Goal: Task Accomplishment & Management: Use online tool/utility

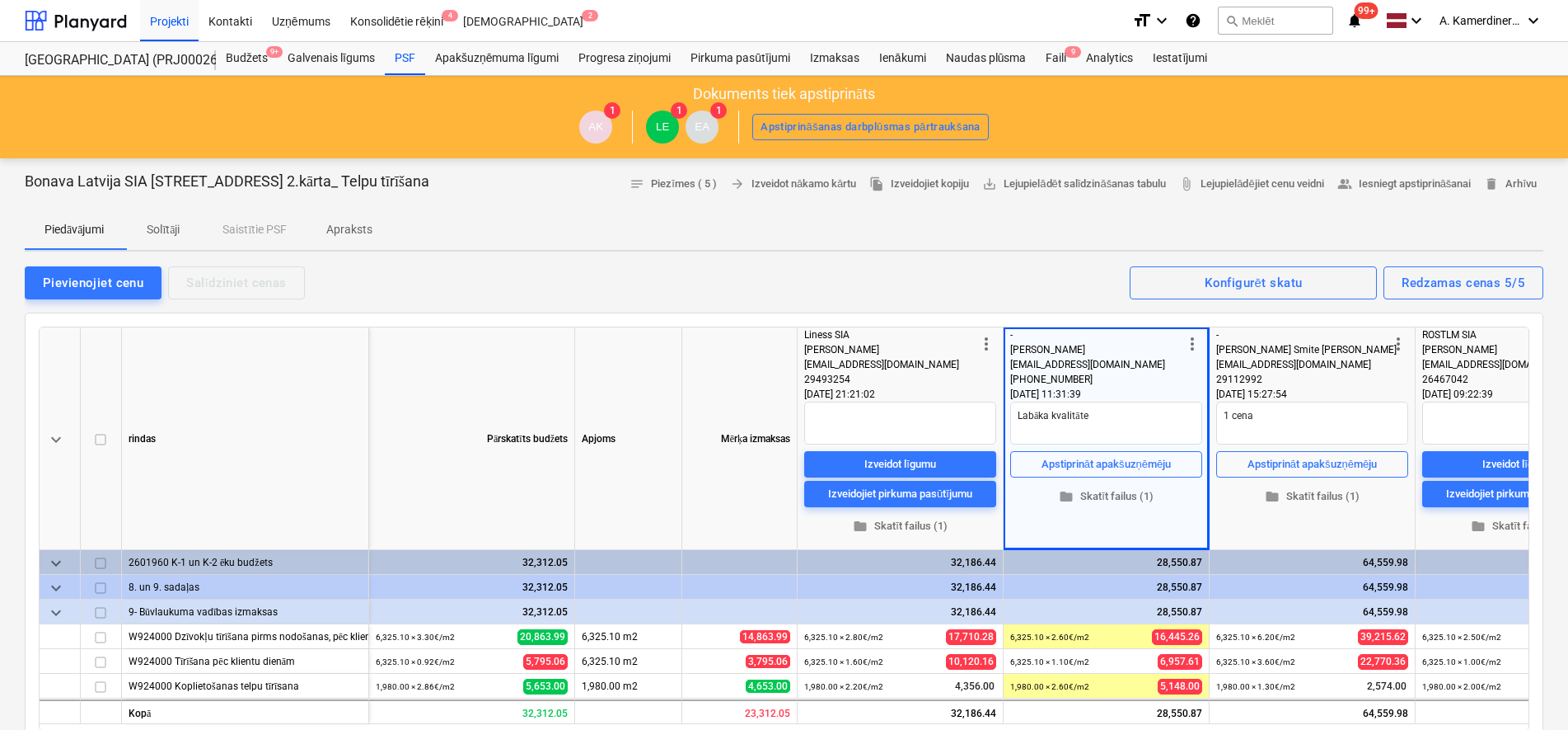
type textarea "x"
click at [76, 25] on div at bounding box center [76, 20] width 103 height 42
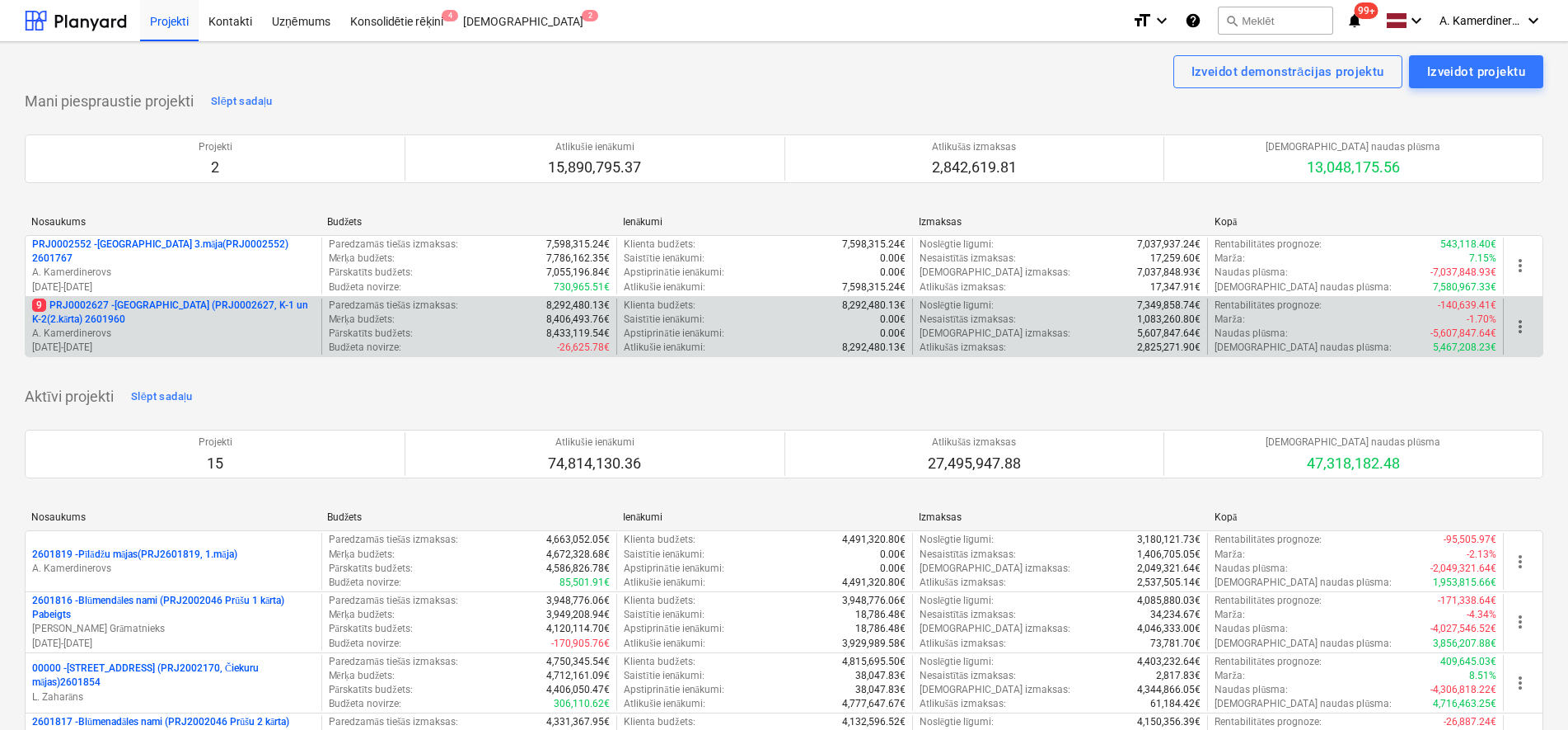
click at [139, 332] on p "A. Kamerdinerovs" at bounding box center [173, 334] width 283 height 14
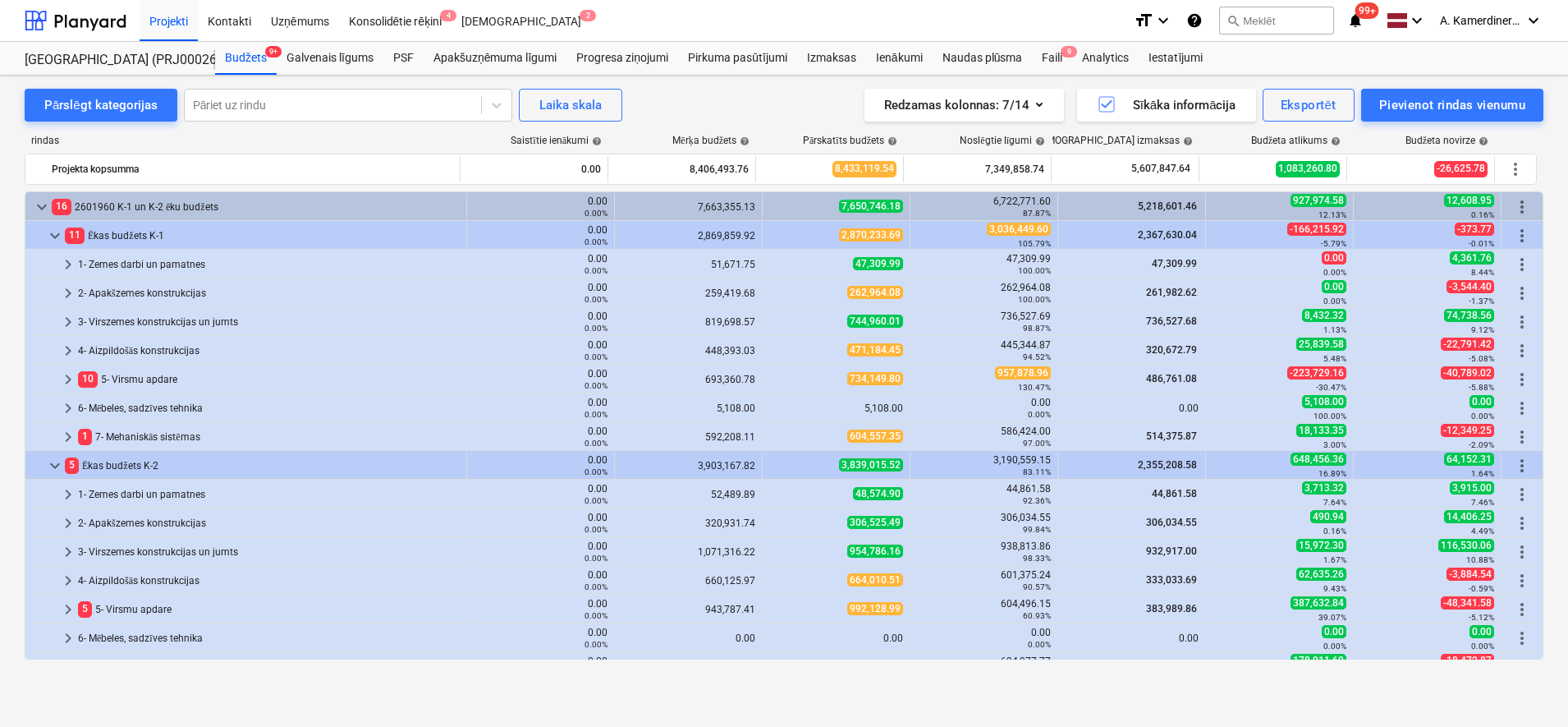
scroll to position [308, 0]
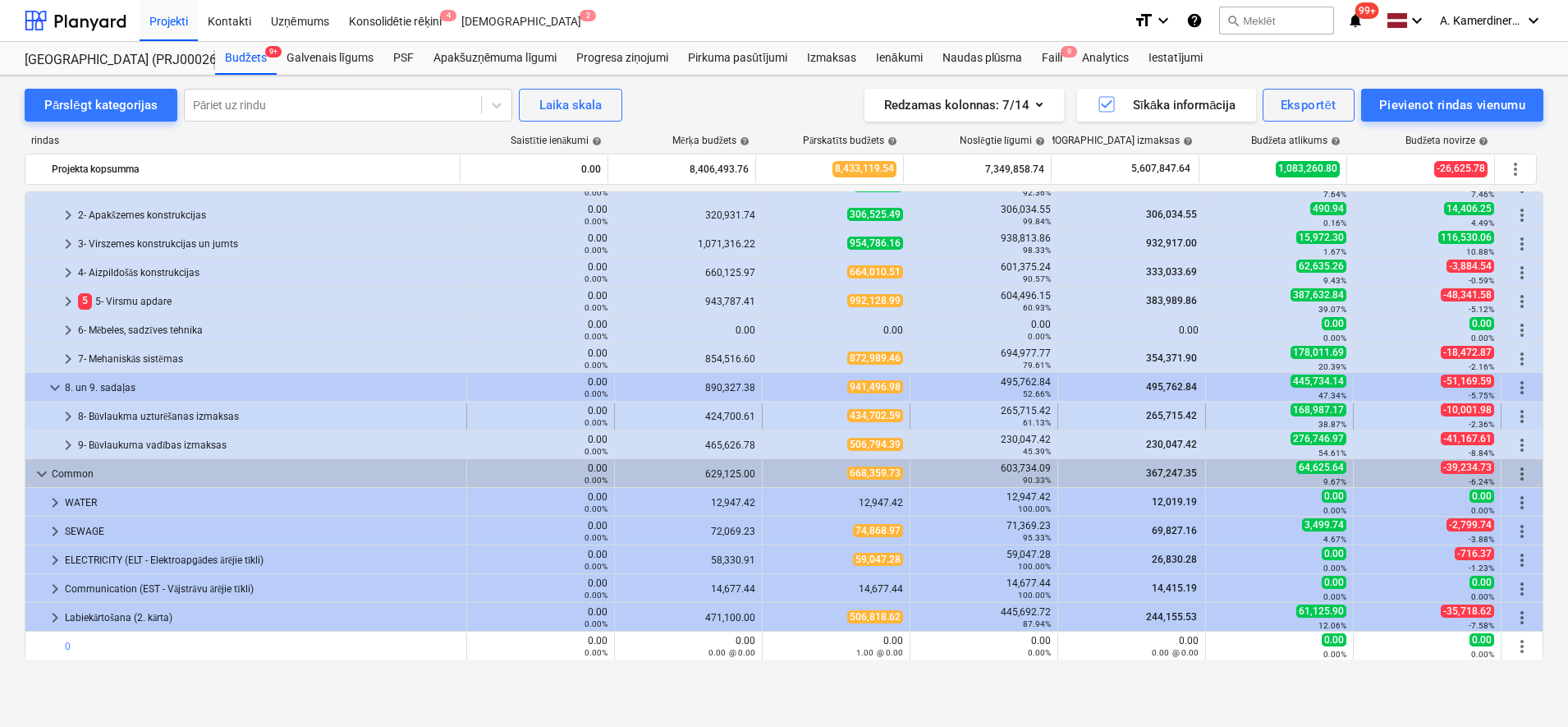
click at [159, 415] on div "8- Būvlaukma uzturēšanas izmaksas" at bounding box center [269, 417] width 381 height 26
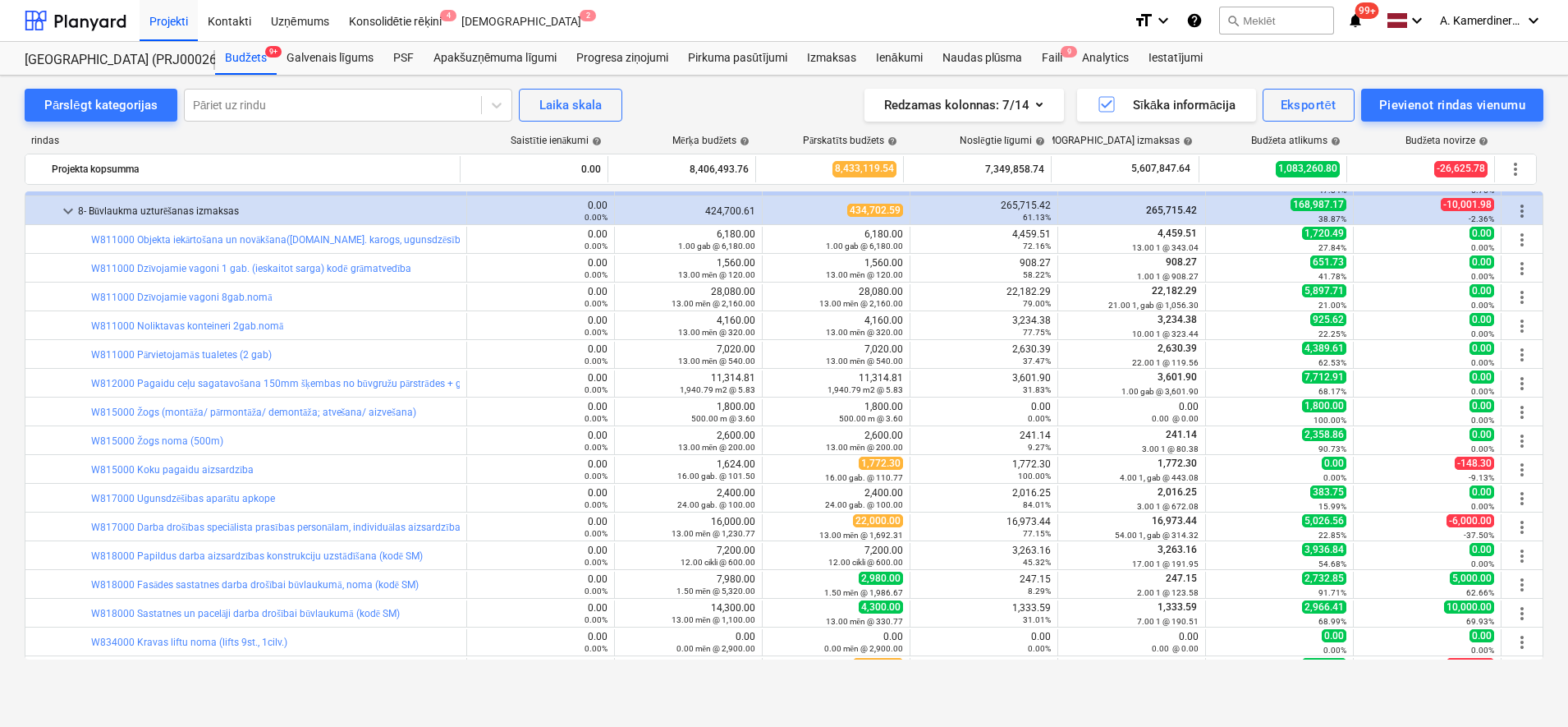
scroll to position [718, 0]
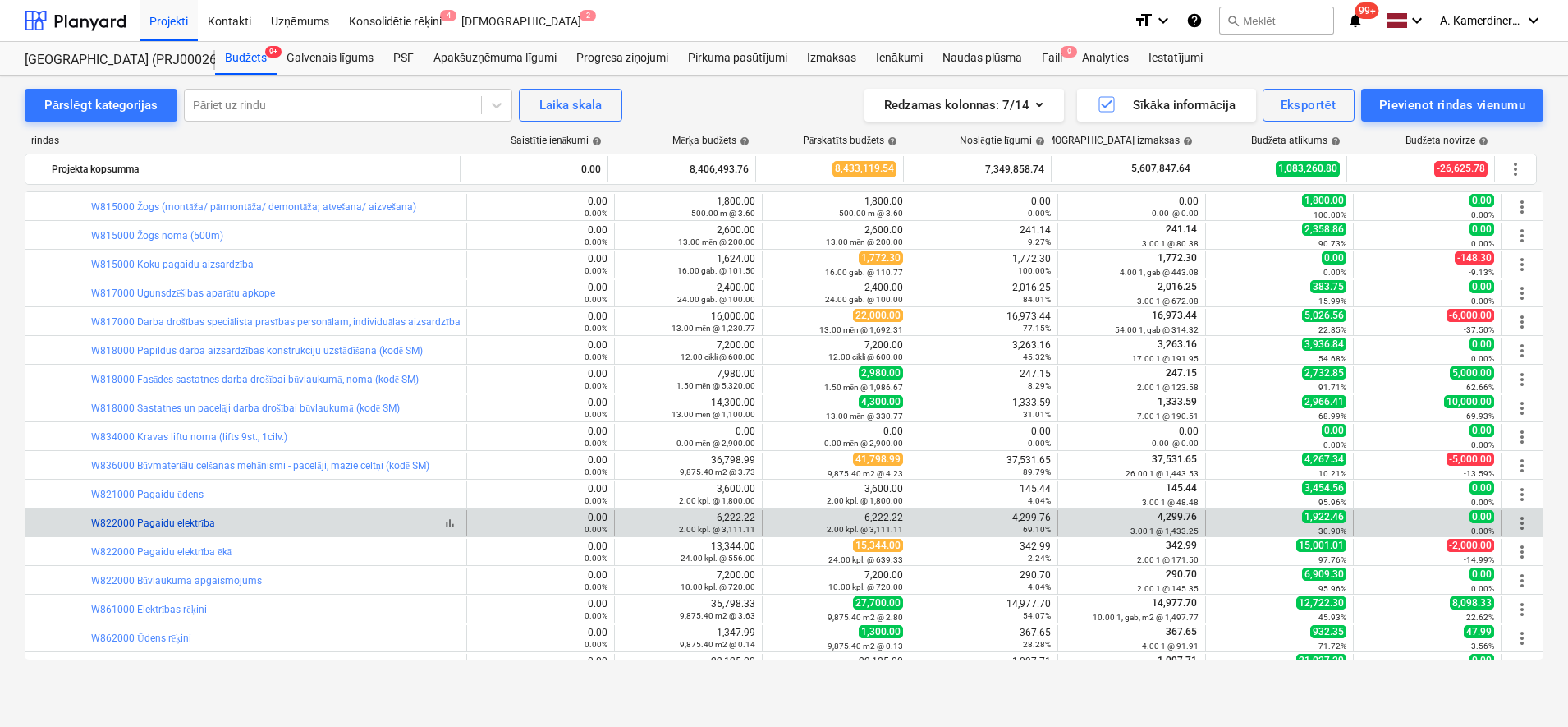
click at [178, 524] on link "W822000 Pagaidu elektrība" at bounding box center [152, 523] width 124 height 11
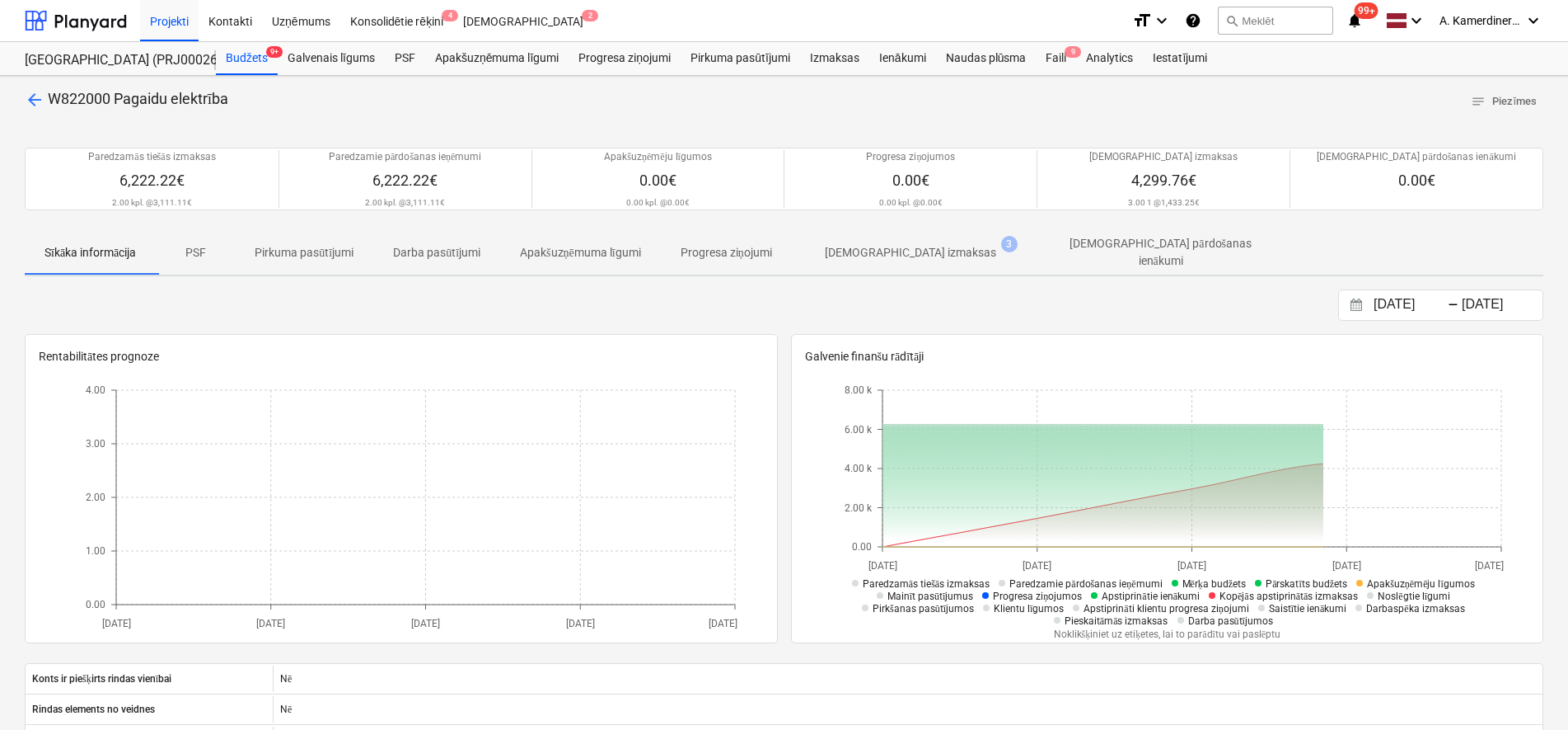
click at [914, 248] on p "[DEMOGRAPHIC_DATA] izmaksas" at bounding box center [911, 253] width 172 height 18
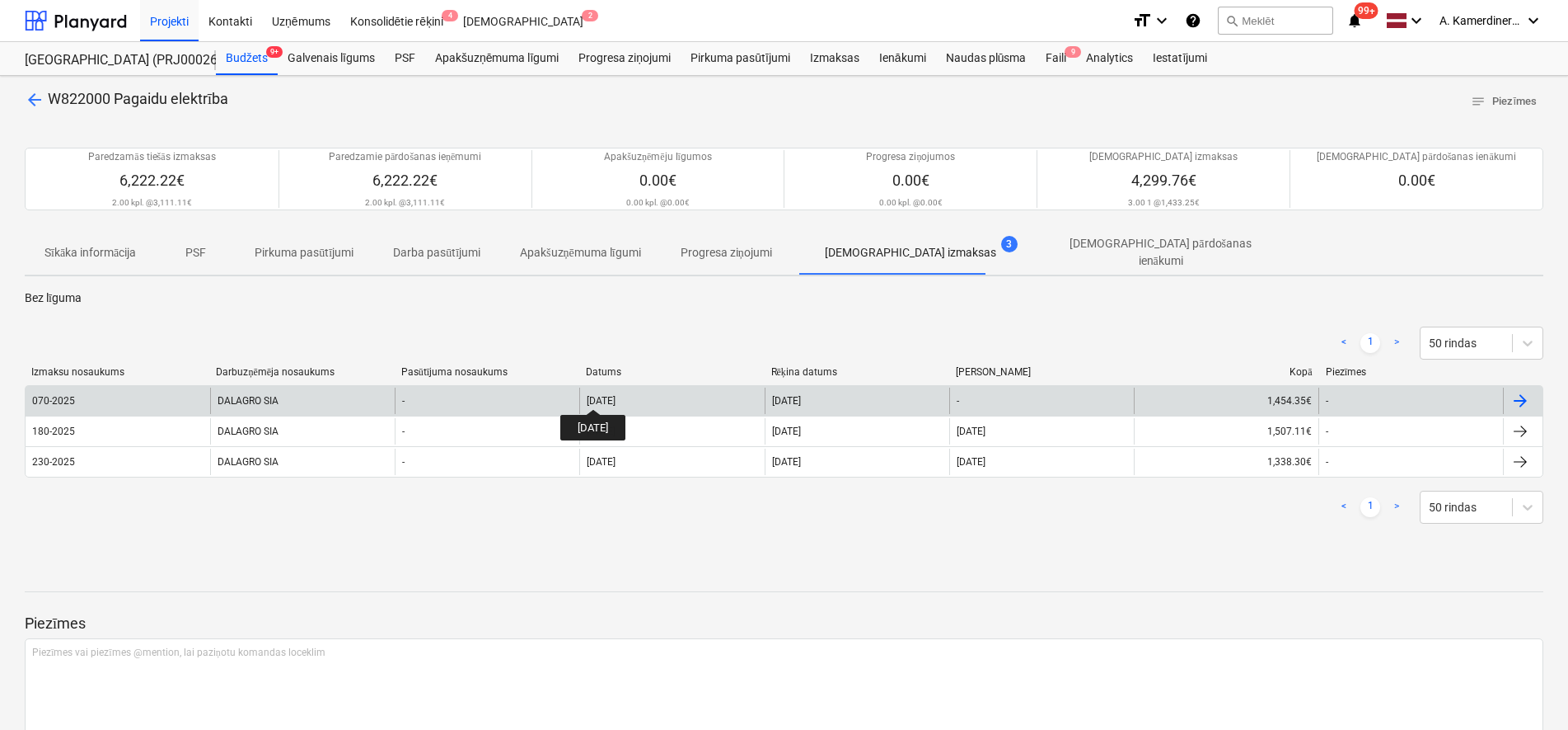
click at [608, 395] on div "[DATE]" at bounding box center [601, 400] width 29 height 12
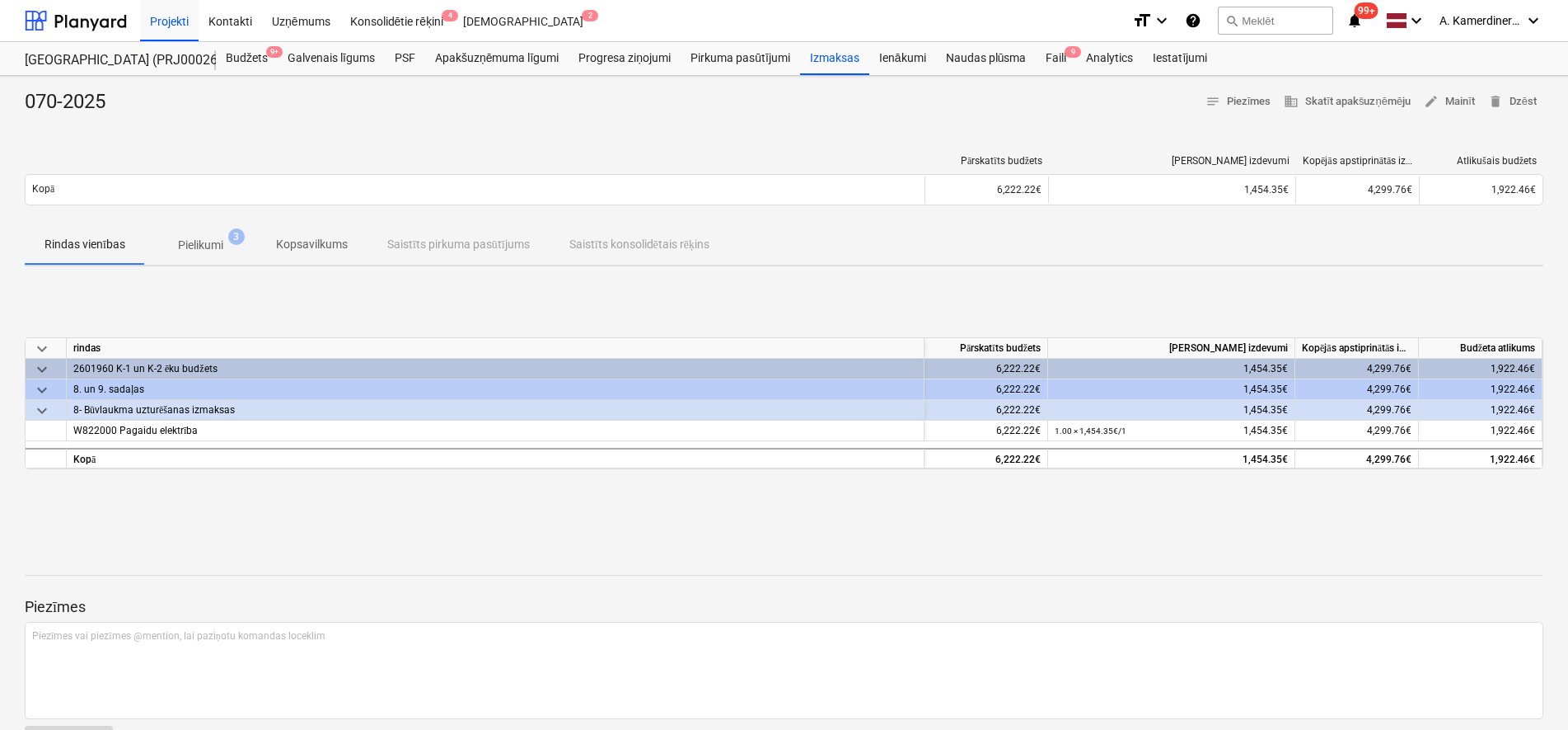
click at [206, 243] on p "Pielikumi" at bounding box center [200, 245] width 45 height 18
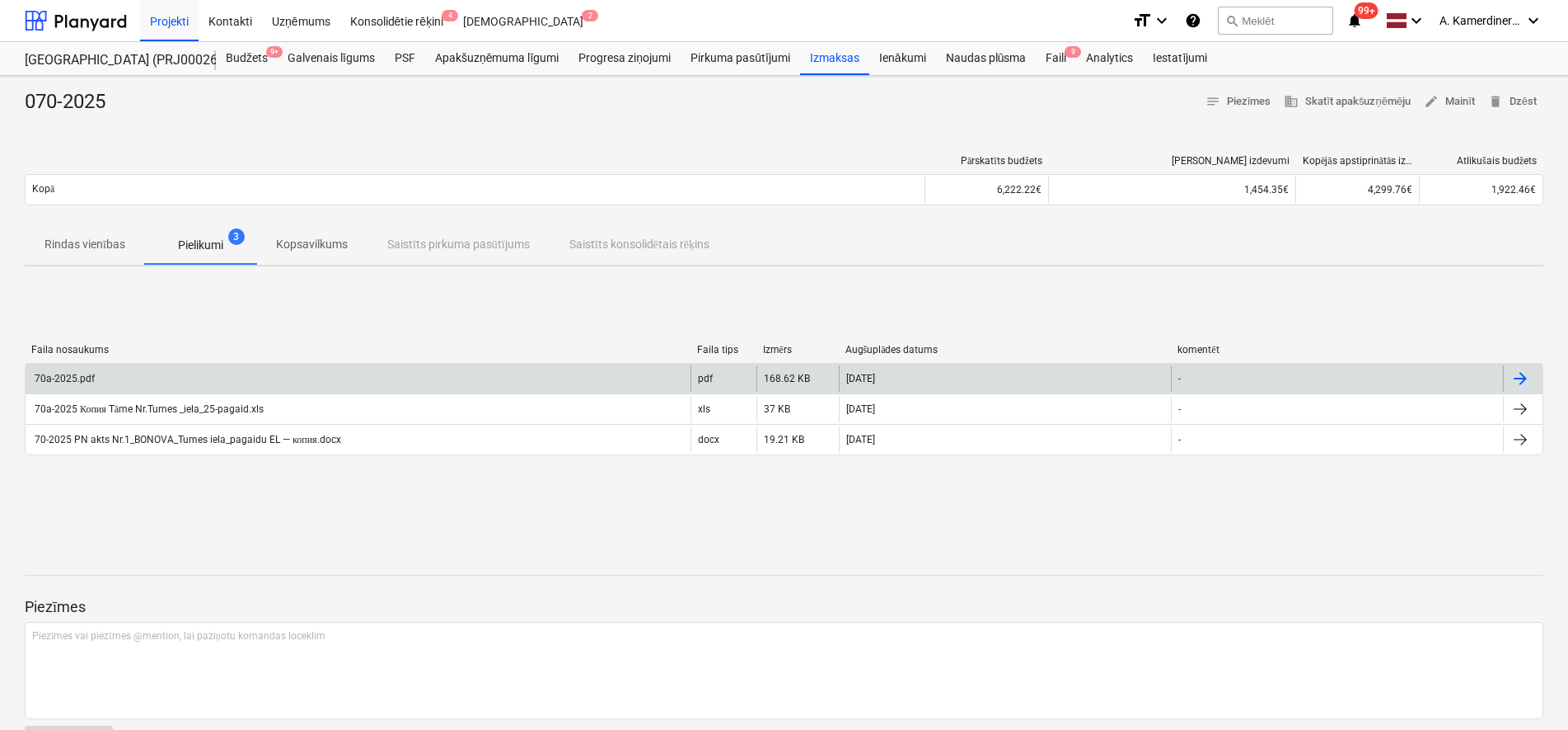
click at [149, 379] on div "70a-2025.pdf" at bounding box center [358, 379] width 665 height 27
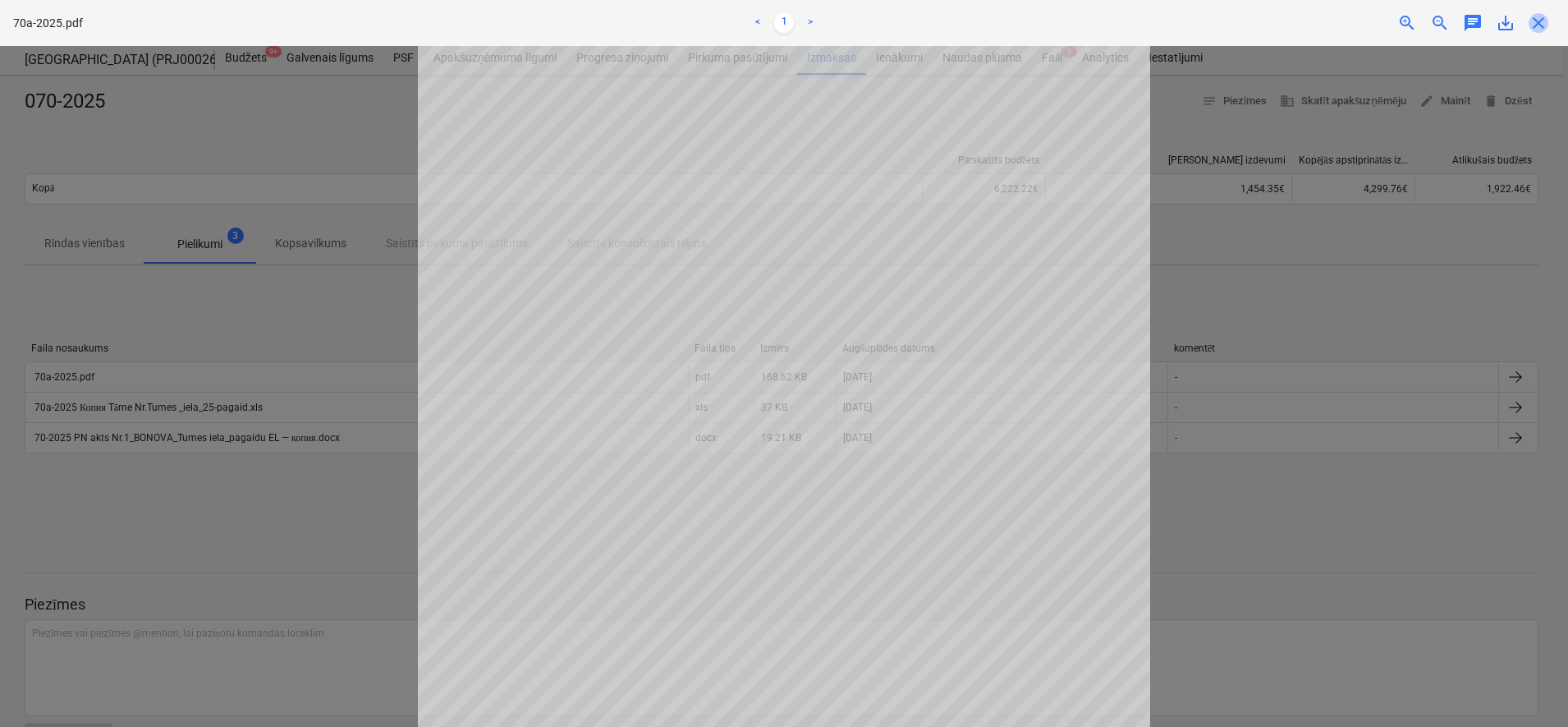
click at [1532, 27] on span "close" at bounding box center [1538, 23] width 19 height 19
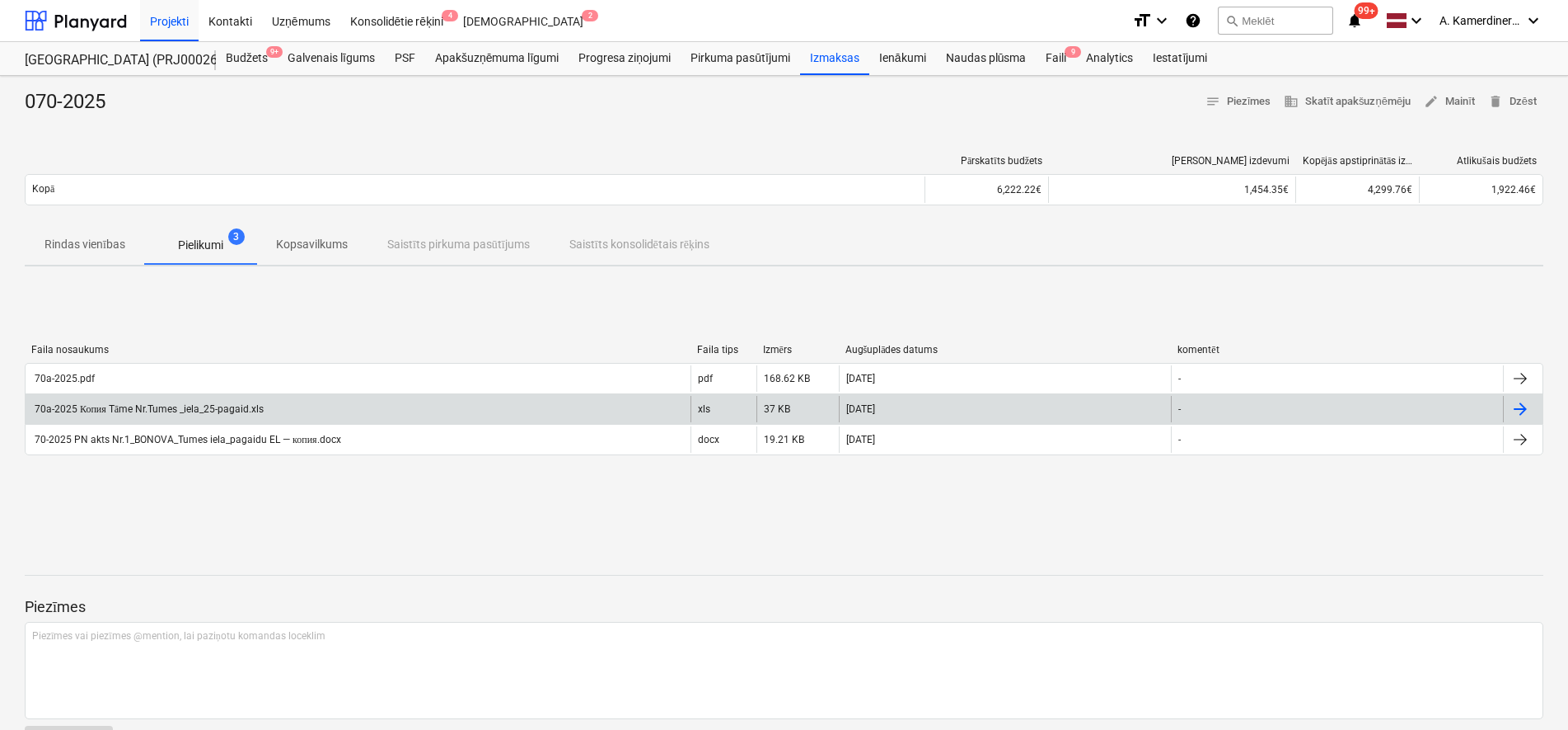
click at [156, 407] on div "70a-2025 Копия Tāme Nr.Tumes _iela_25-pagaid.xls" at bounding box center [148, 410] width 232 height 12
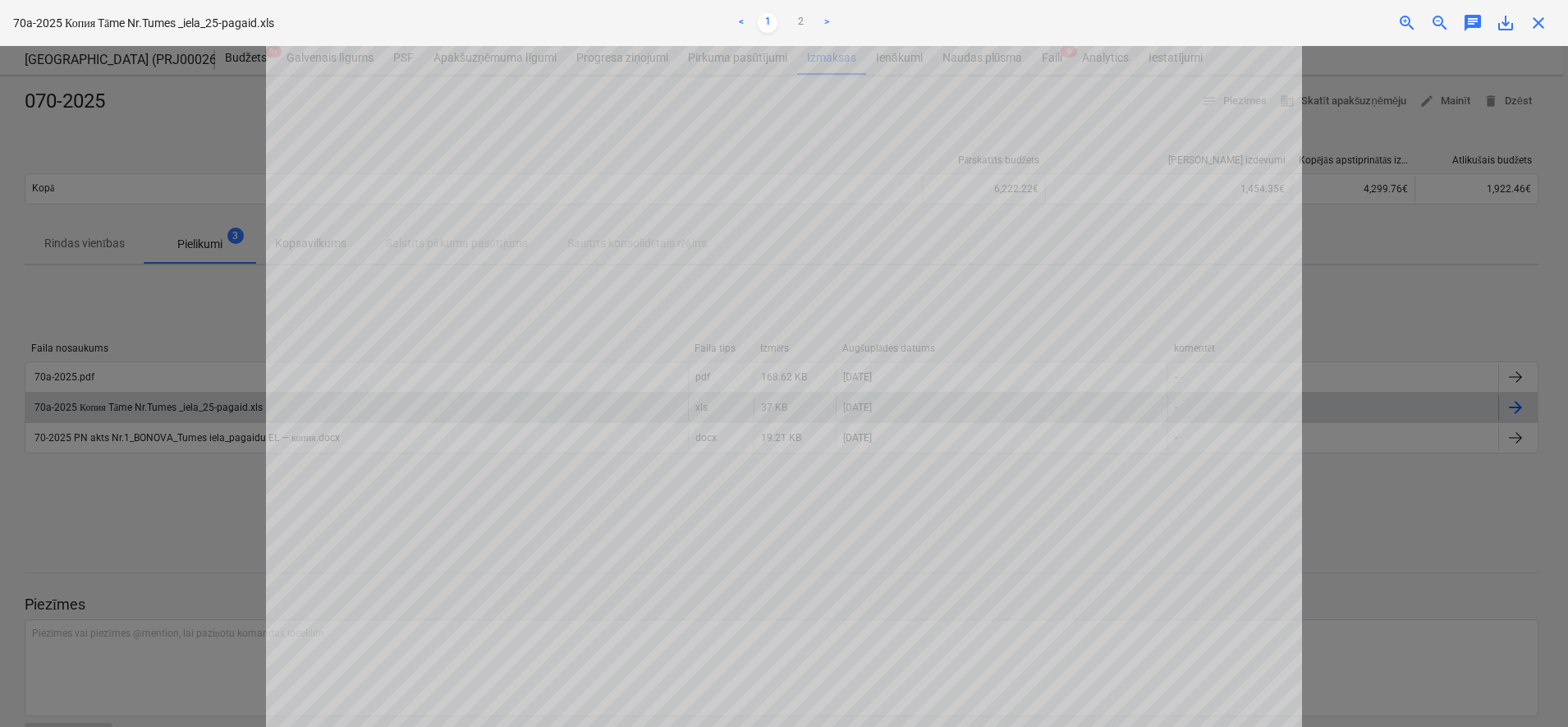
click at [1538, 31] on span "close" at bounding box center [1538, 23] width 19 height 19
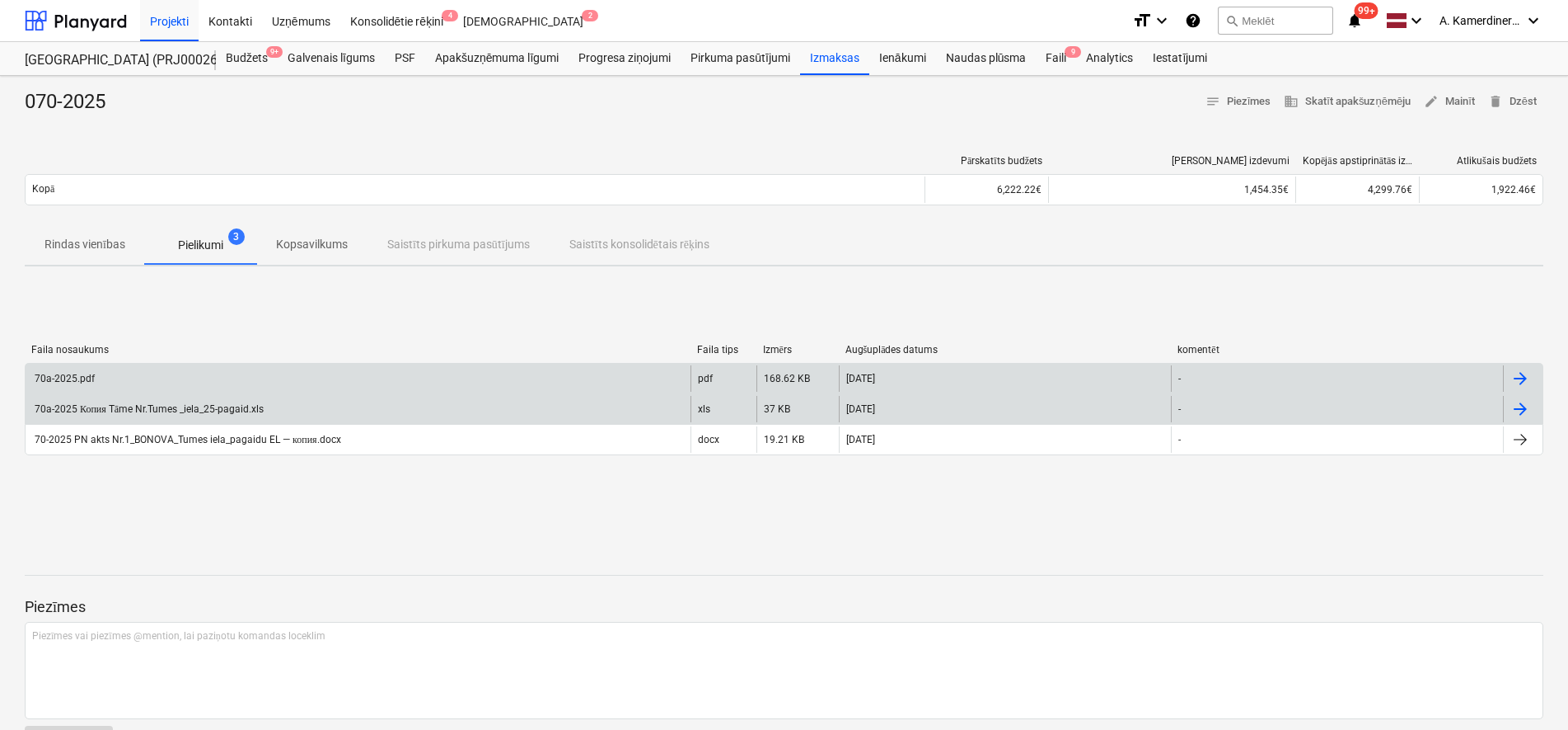
click at [123, 375] on div "70a-2025.pdf" at bounding box center [358, 379] width 665 height 27
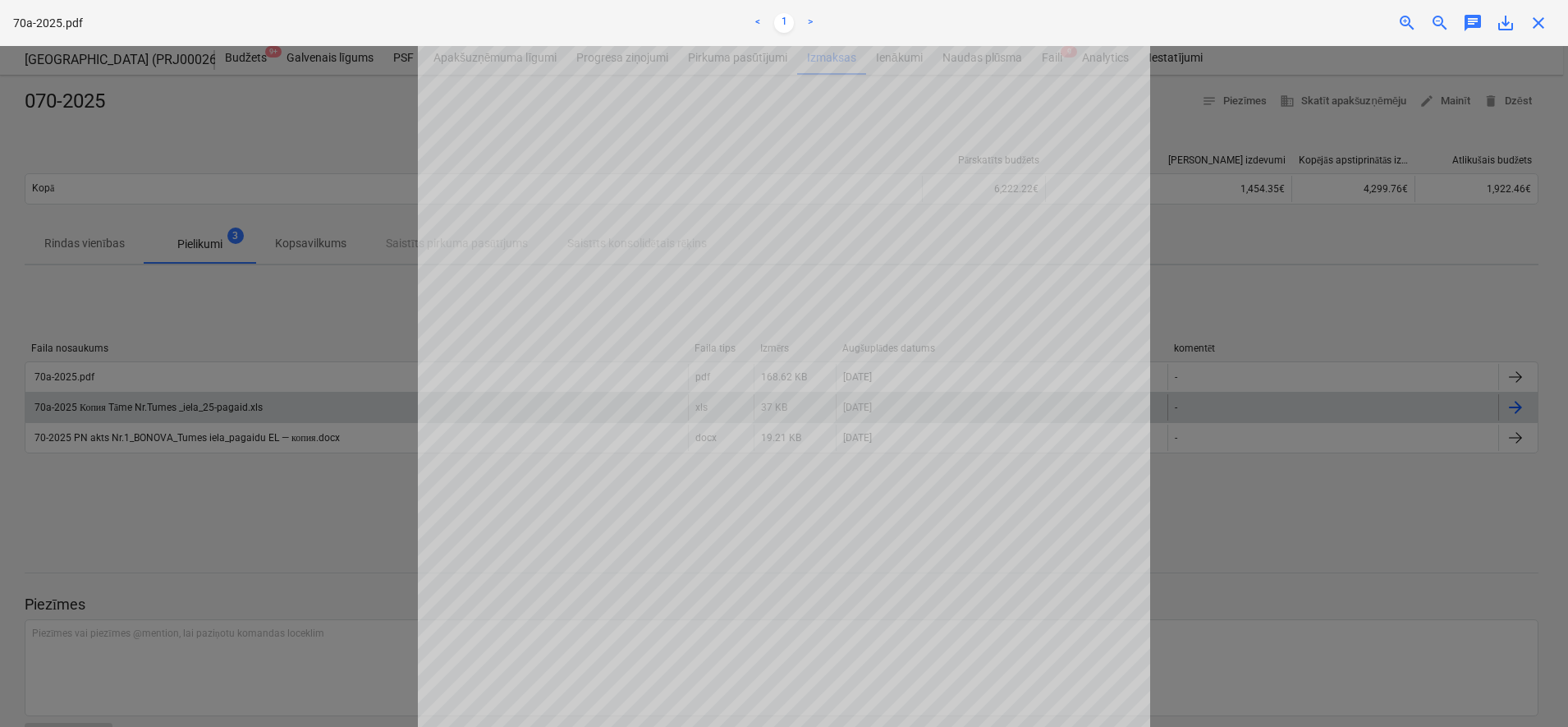
scroll to position [257, 0]
click at [1538, 30] on span "close" at bounding box center [1538, 23] width 19 height 19
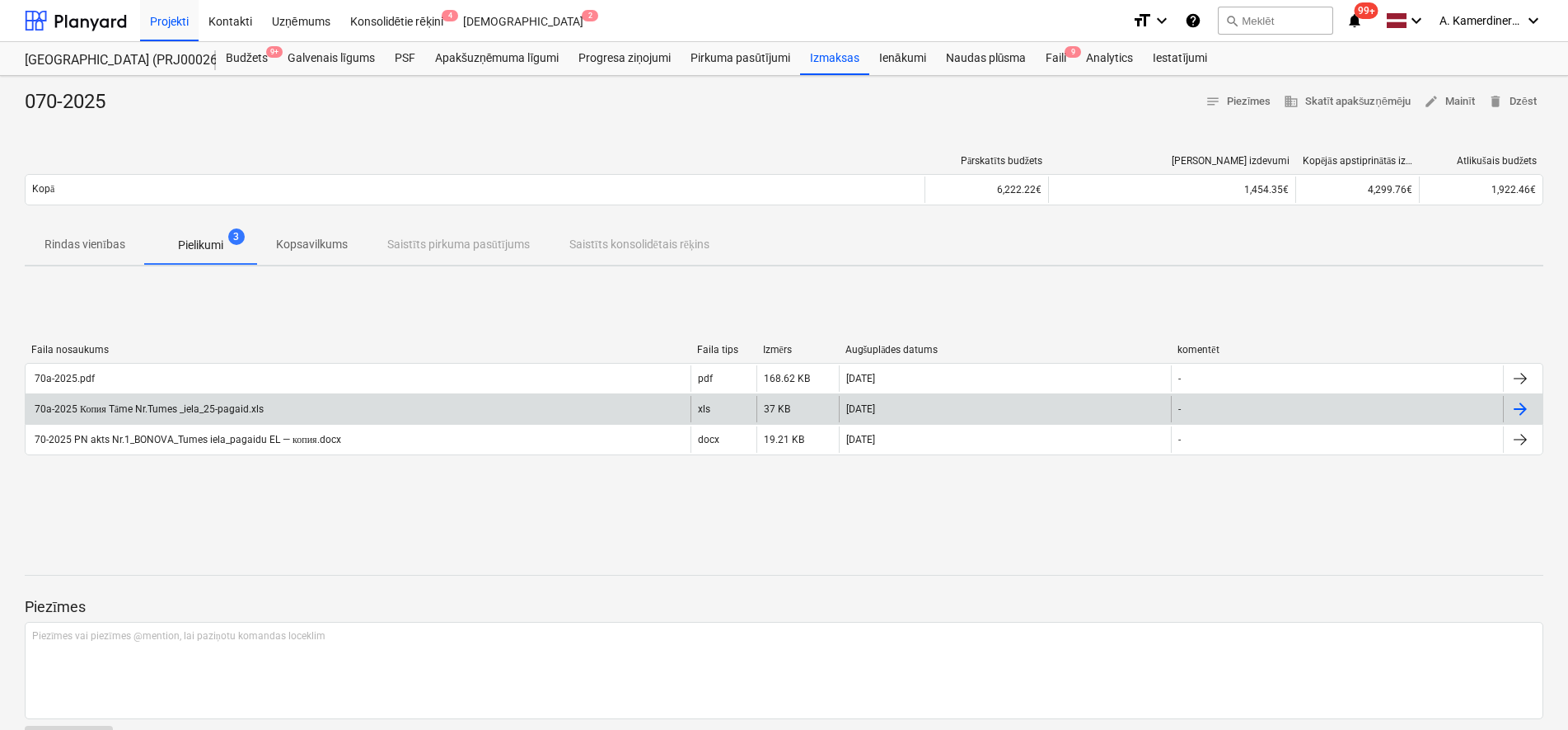
click at [153, 407] on div "70a-2025 Копия Tāme Nr.Tumes _iela_25-pagaid.xls" at bounding box center [148, 410] width 232 height 12
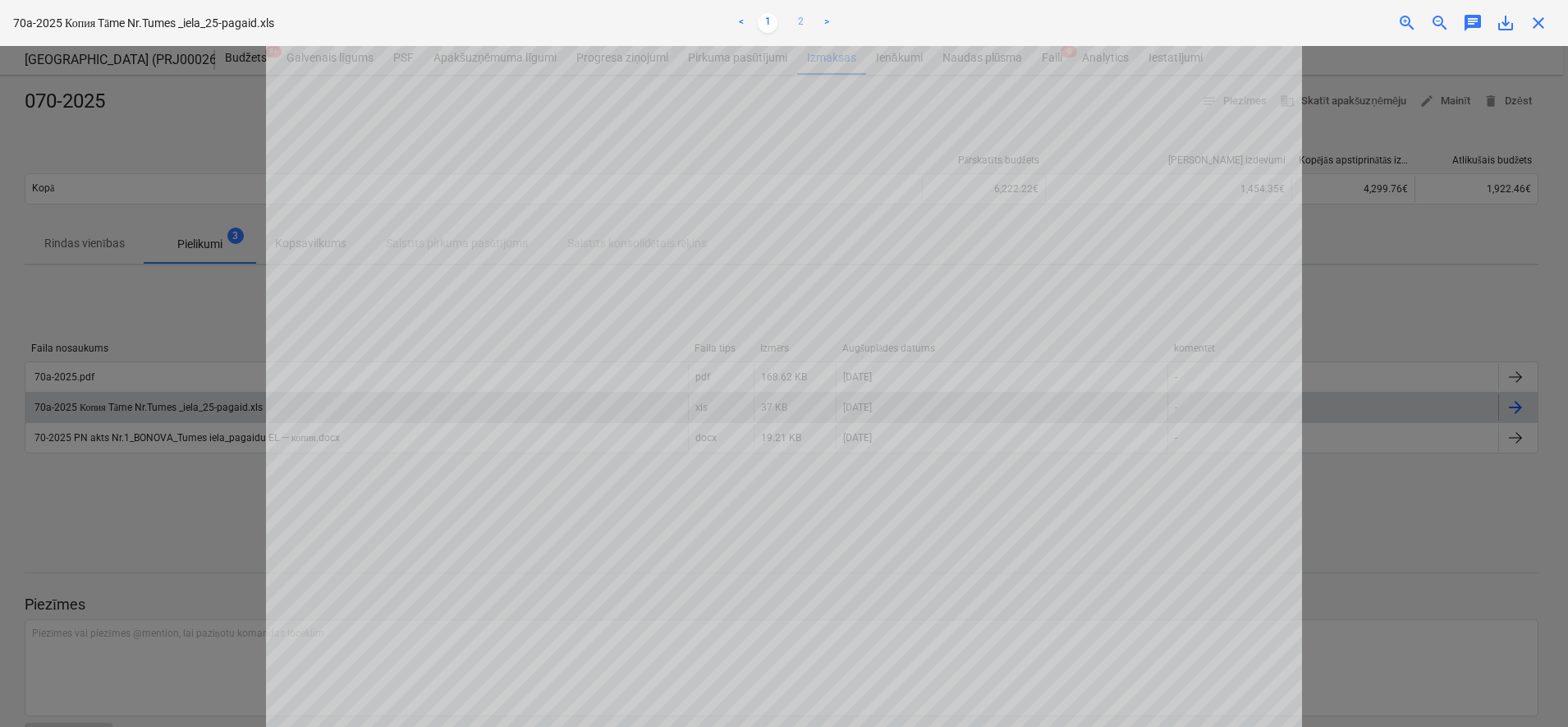
click at [803, 16] on link "2" at bounding box center [800, 23] width 19 height 19
click at [766, 20] on link "1" at bounding box center [767, 23] width 19 height 19
click at [800, 20] on link "2" at bounding box center [800, 23] width 19 height 19
click at [766, 26] on link "1" at bounding box center [767, 23] width 19 height 19
click at [1538, 26] on span "close" at bounding box center [1538, 23] width 19 height 19
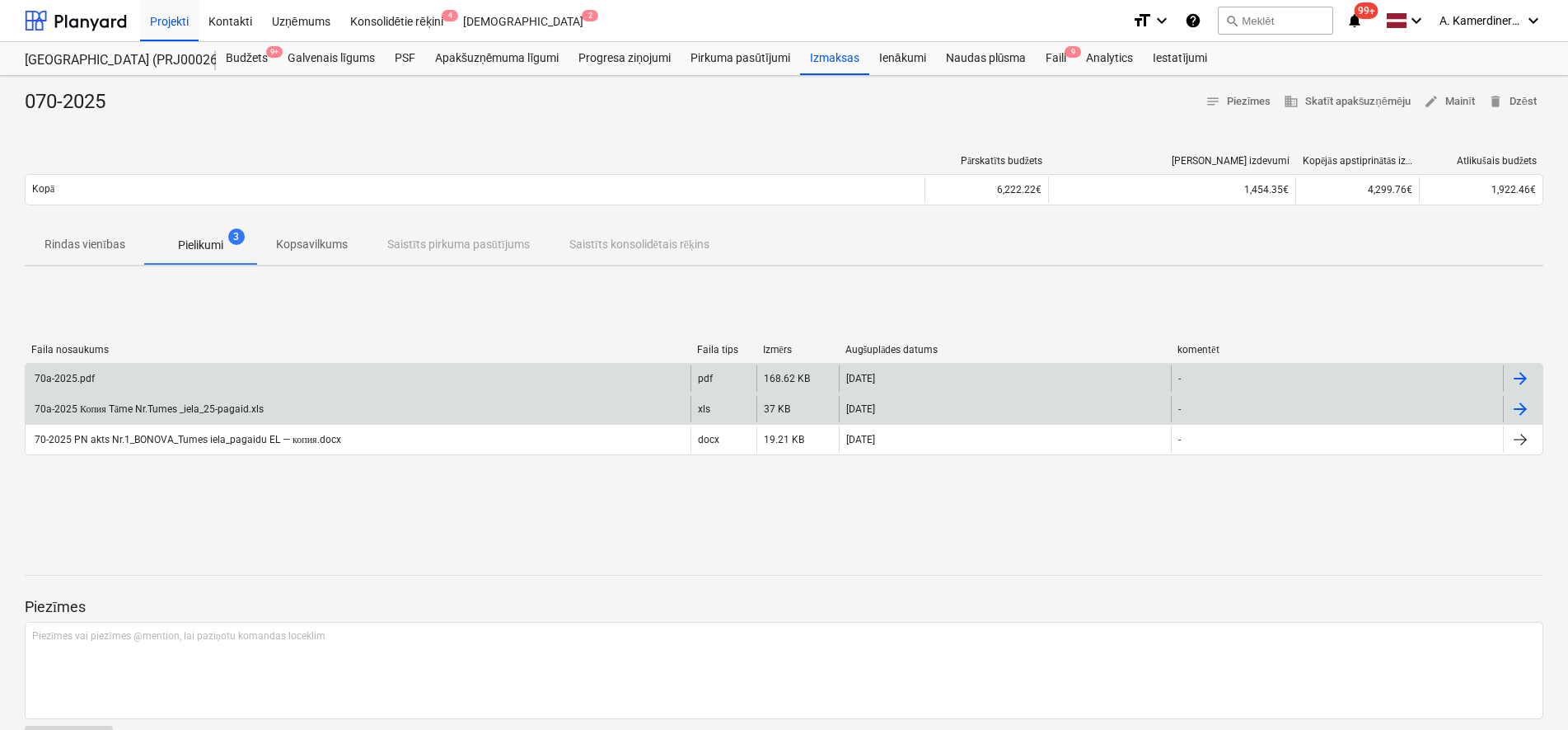
click at [96, 381] on div "70a-2025.pdf" at bounding box center [358, 379] width 665 height 27
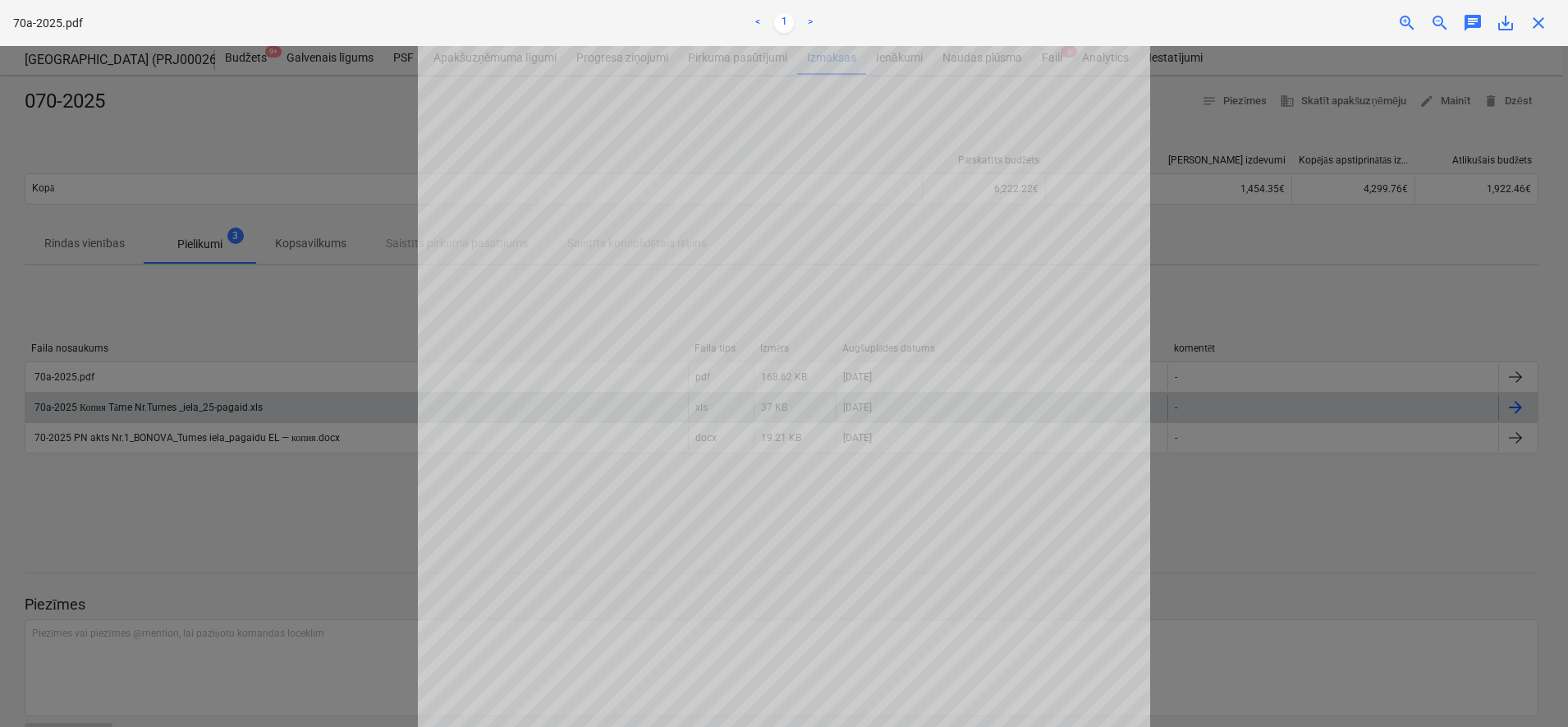
scroll to position [205, 0]
click at [1540, 23] on span "close" at bounding box center [1538, 23] width 19 height 19
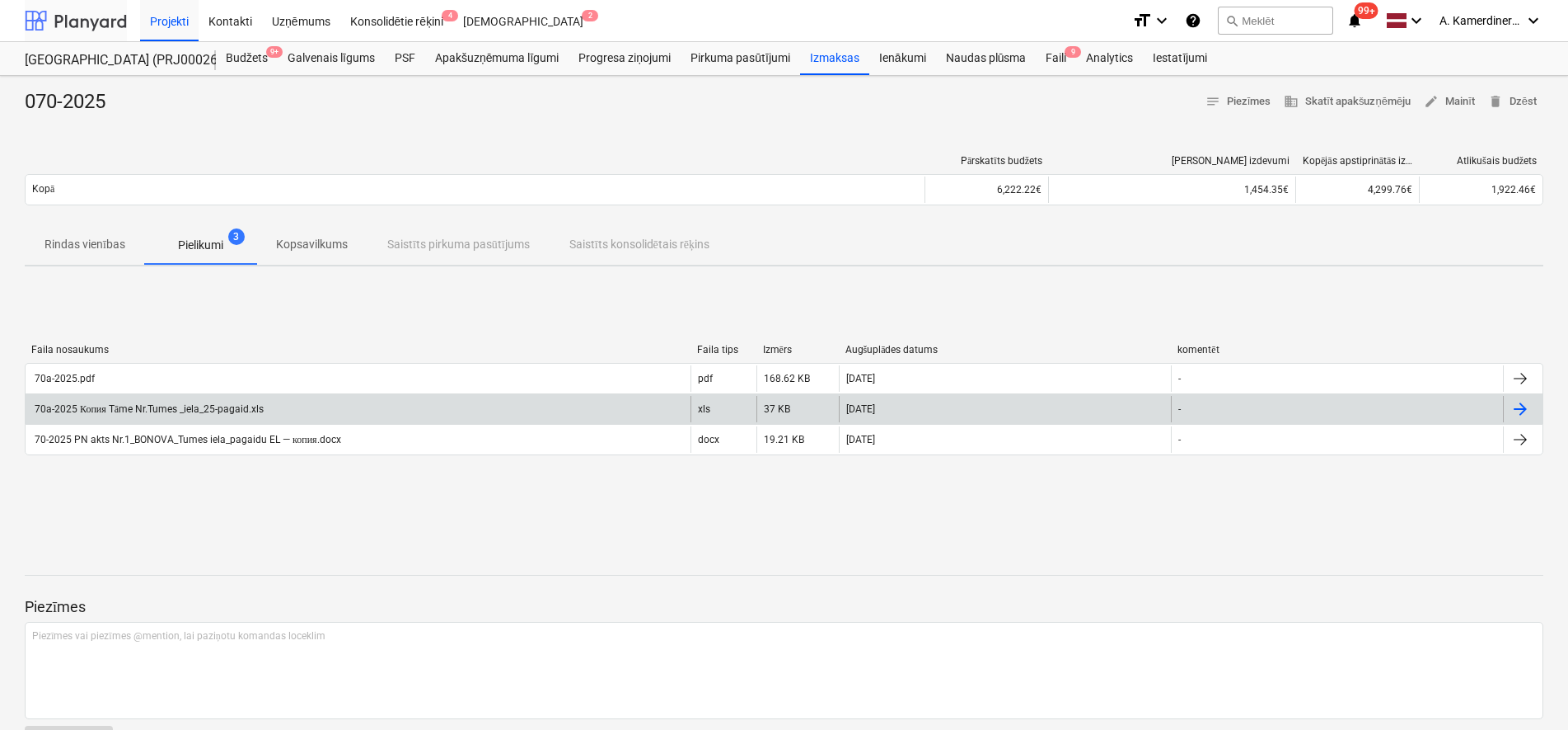
click at [71, 26] on div at bounding box center [76, 20] width 103 height 42
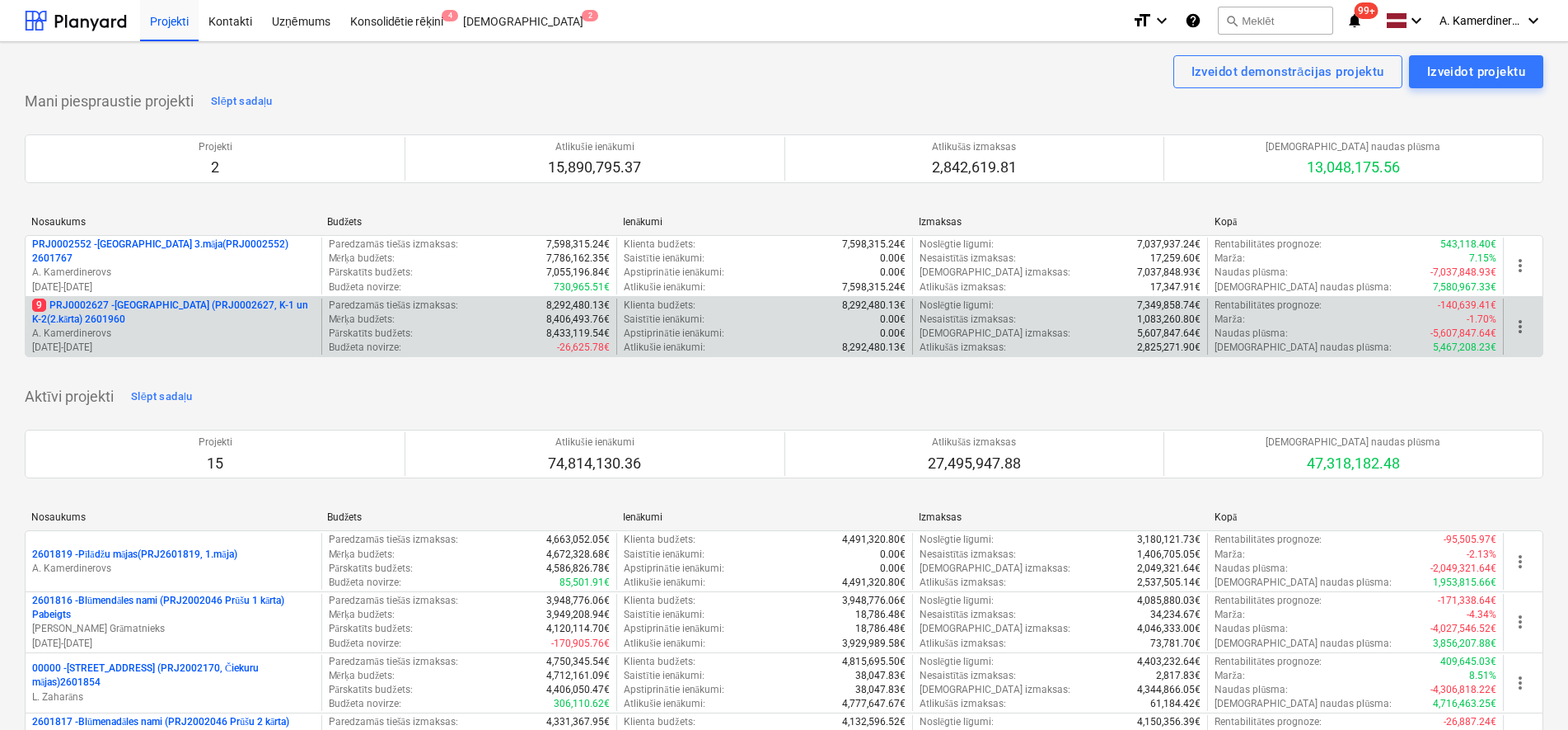
click at [122, 334] on p "A. Kamerdinerovs" at bounding box center [173, 334] width 283 height 14
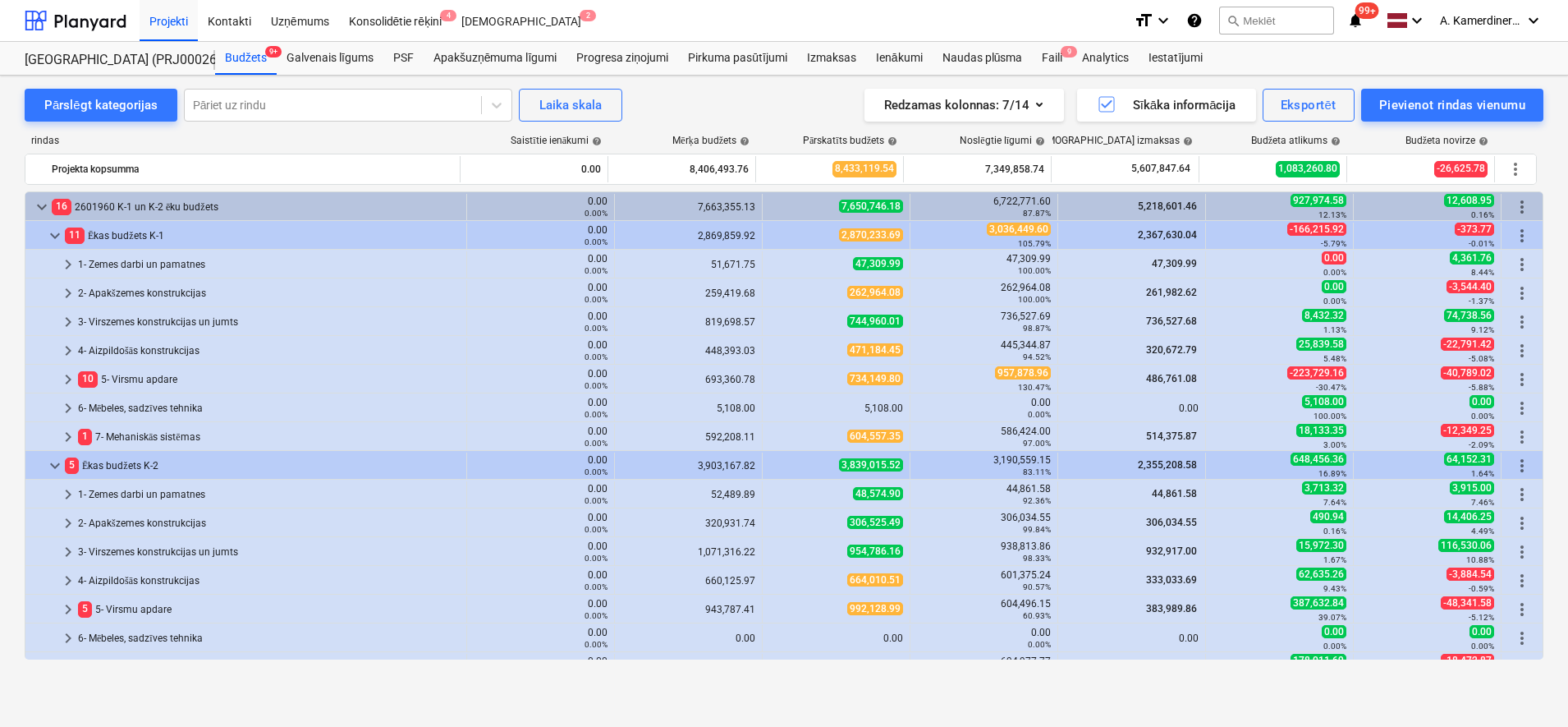
click at [70, 715] on span "keyboard_arrow_down" at bounding box center [68, 724] width 19 height 19
click at [1053, 55] on div "Faili 9" at bounding box center [1052, 58] width 41 height 33
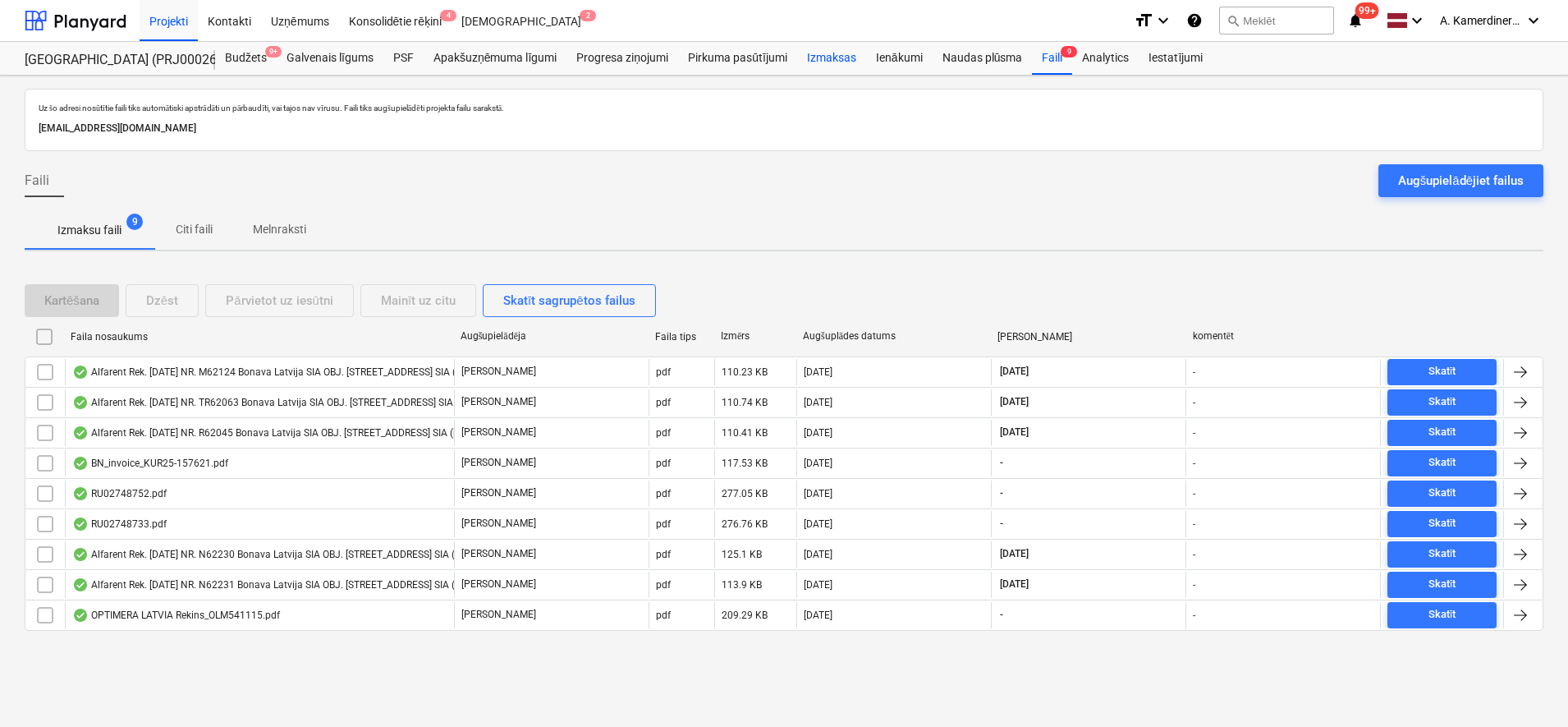
click at [826, 65] on div "Izmaksas" at bounding box center [832, 58] width 69 height 33
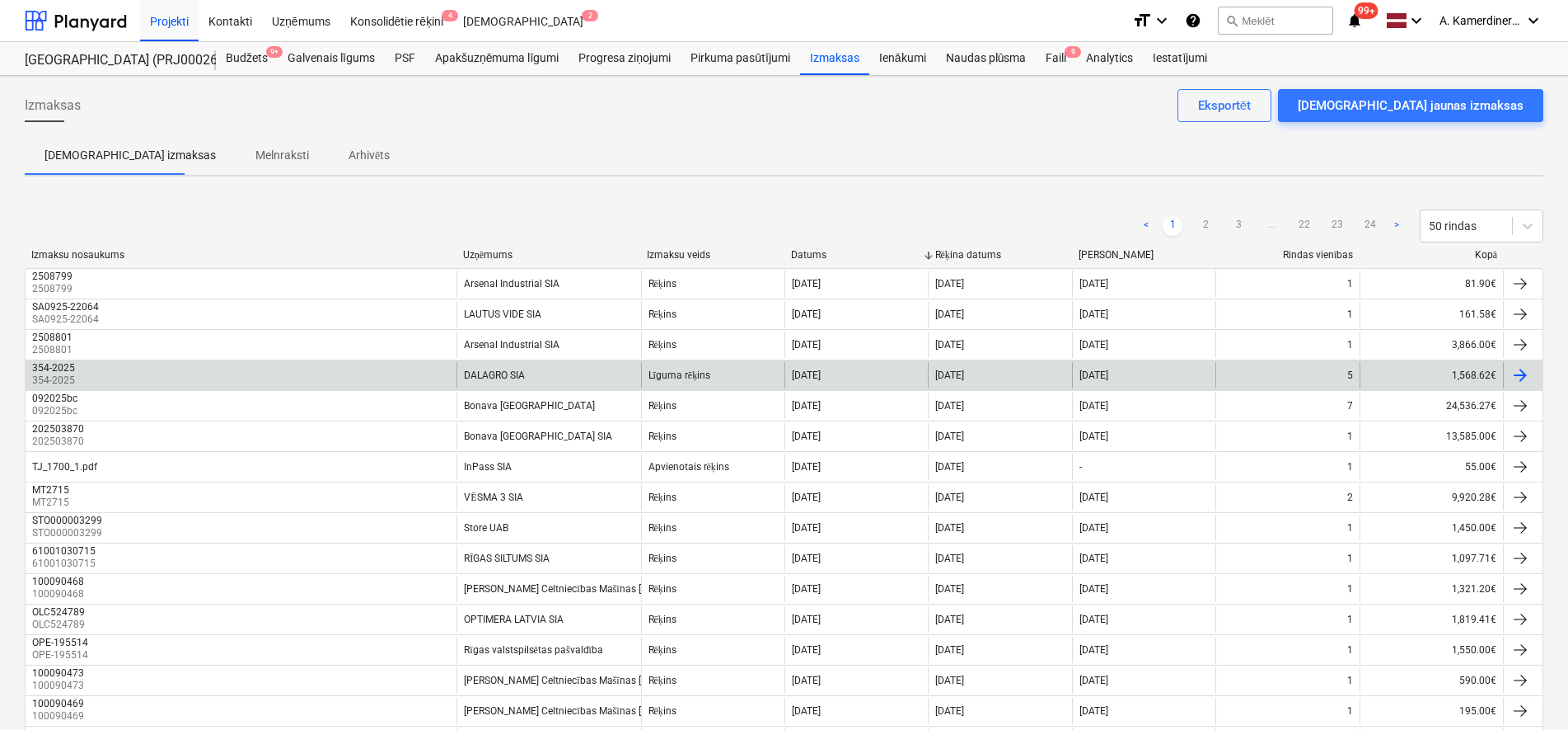
click at [555, 372] on div "DALAGRO SIA" at bounding box center [548, 375] width 184 height 27
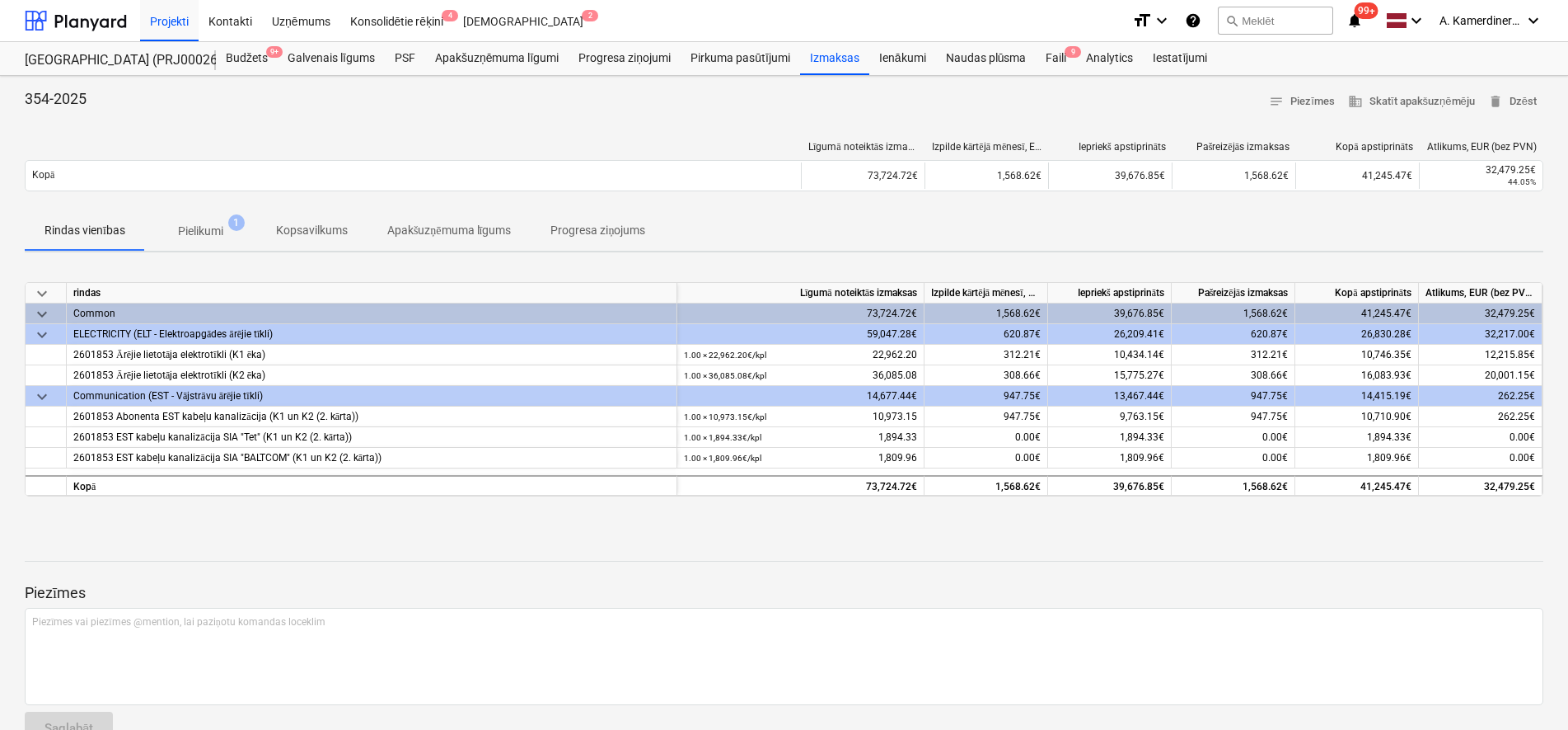
click at [190, 234] on p "Pielikumi" at bounding box center [200, 232] width 45 height 18
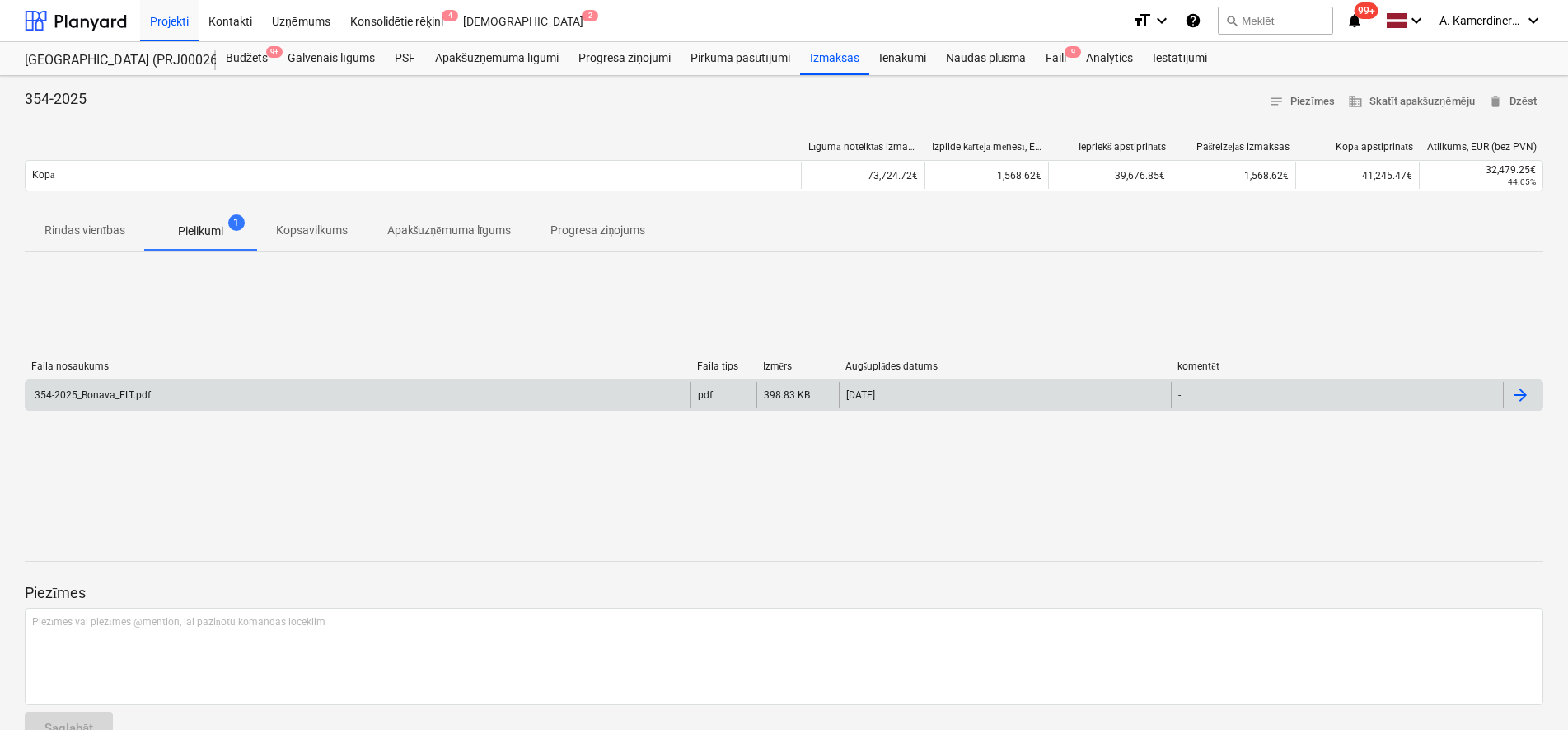
click at [157, 399] on div "354-2025_Bonava_ELT.pdf" at bounding box center [358, 395] width 665 height 27
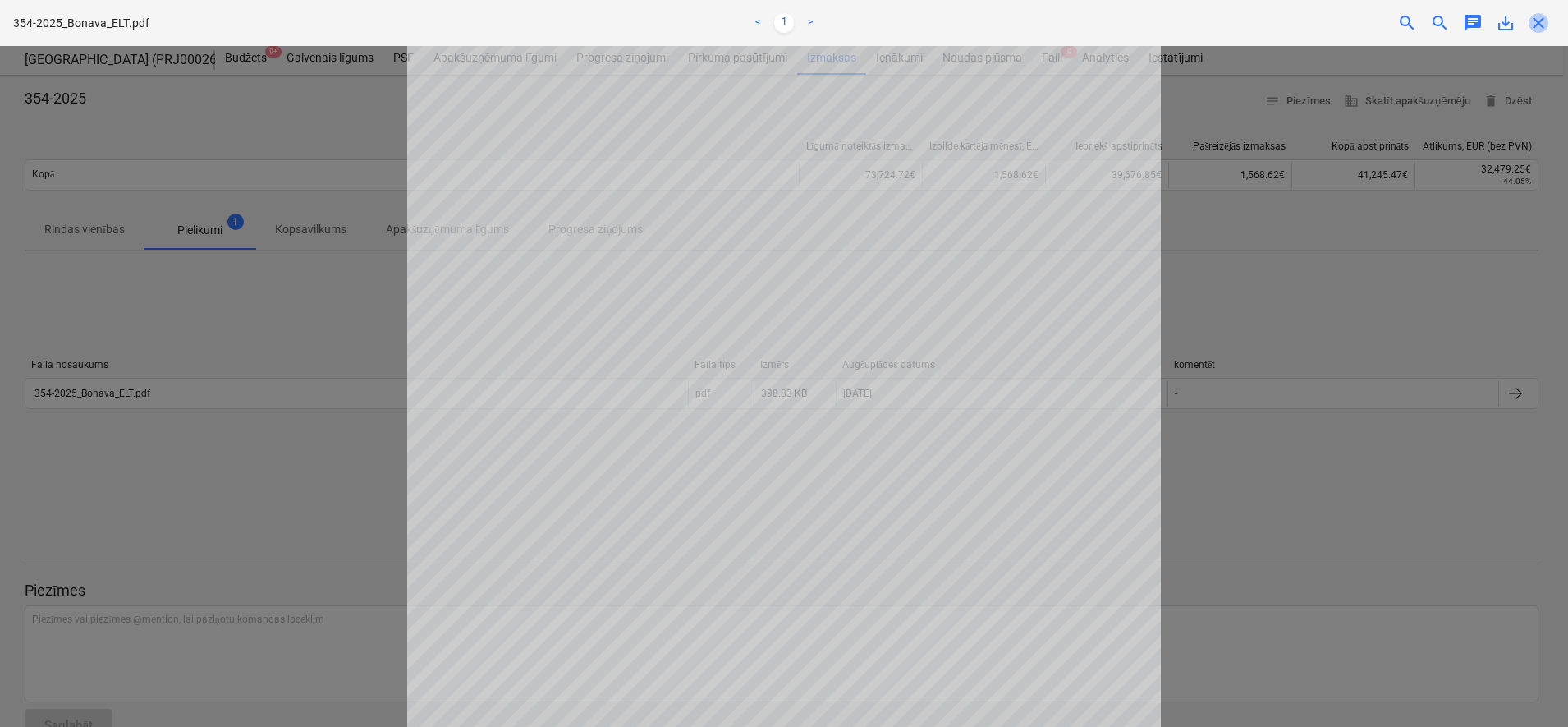
click at [1538, 31] on span "close" at bounding box center [1538, 23] width 19 height 19
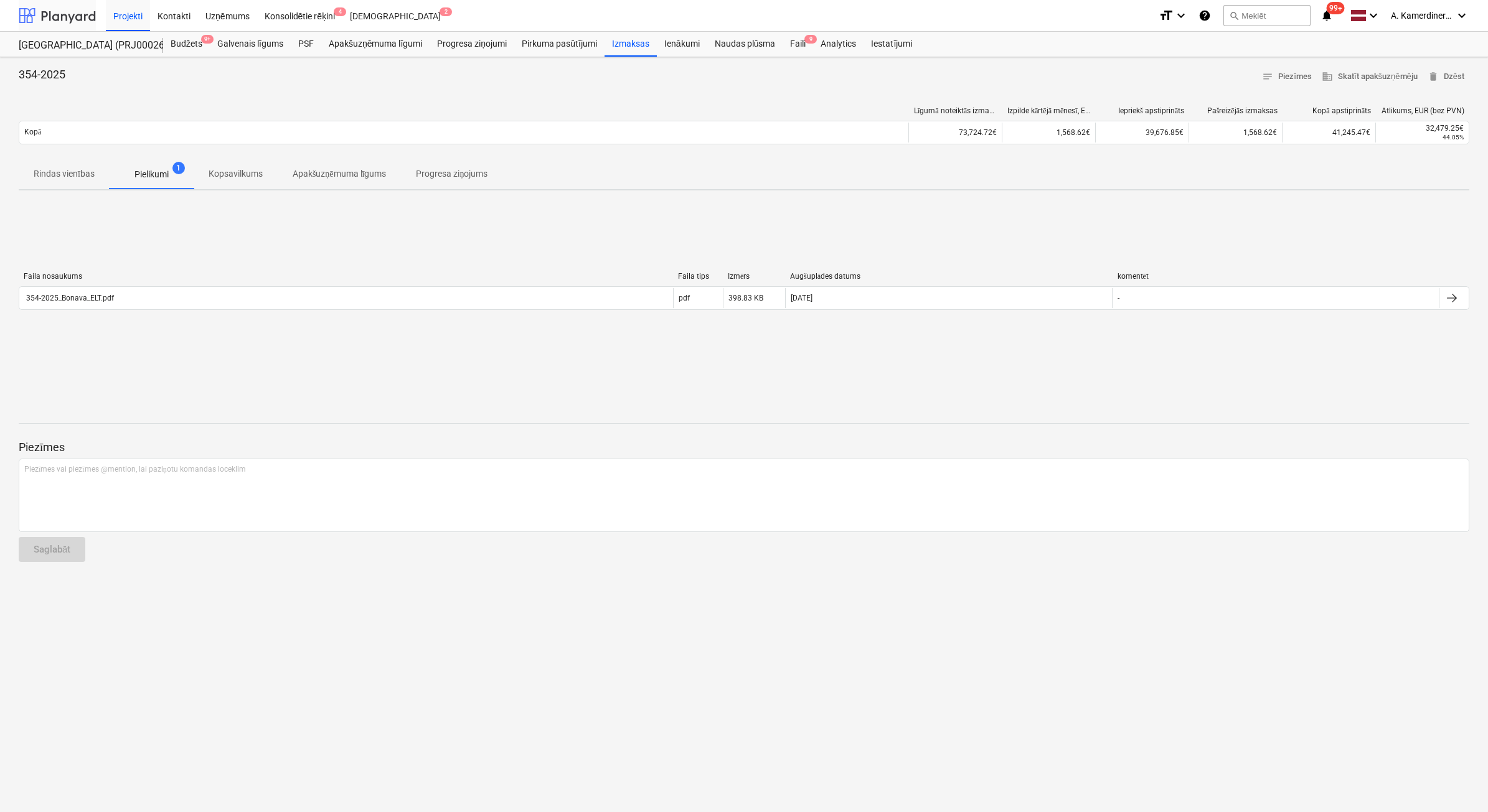
click at [56, 13] on div at bounding box center [57, 15] width 78 height 31
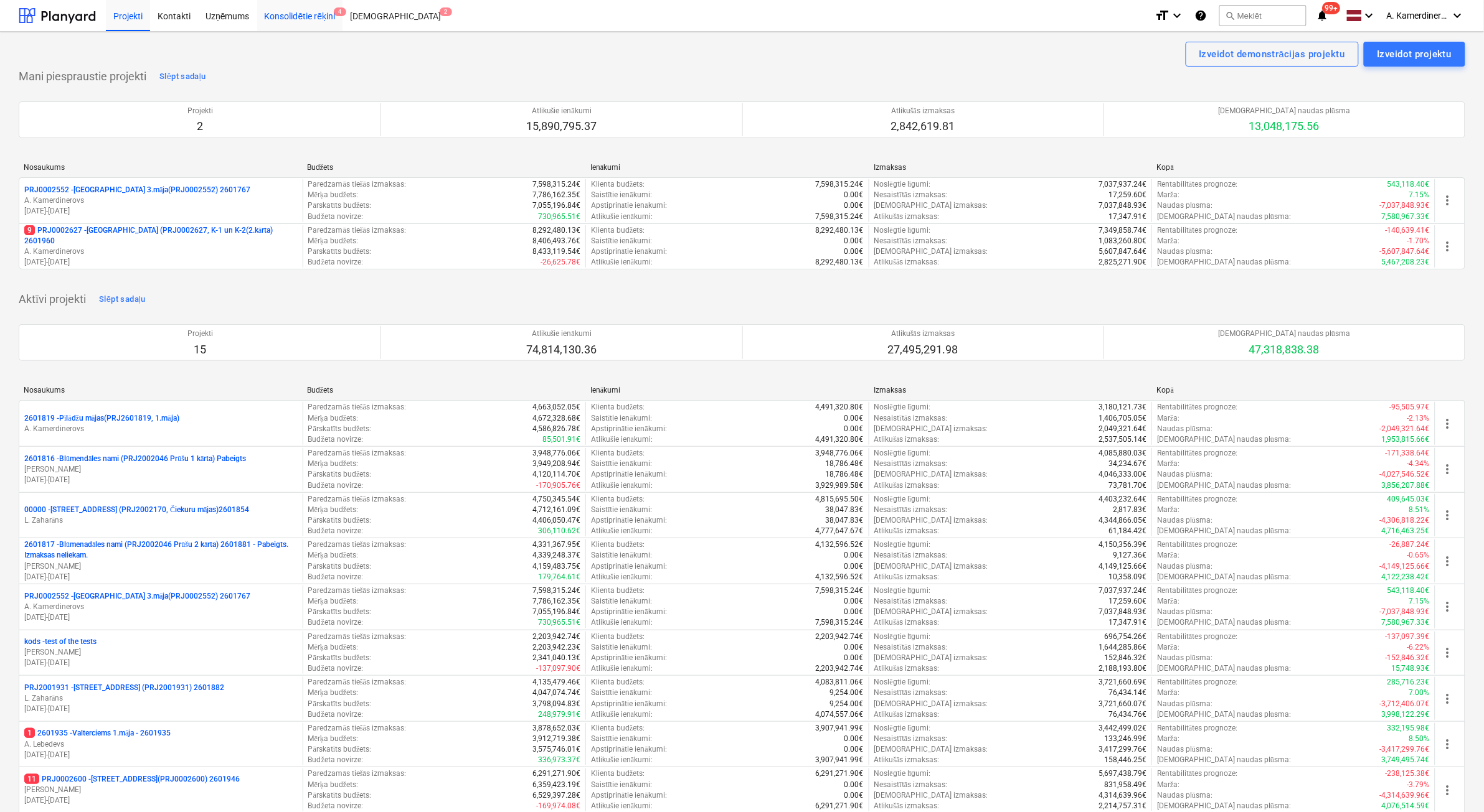
click at [310, 23] on div "Konsolidētie rēķini 4" at bounding box center [300, 15] width 86 height 32
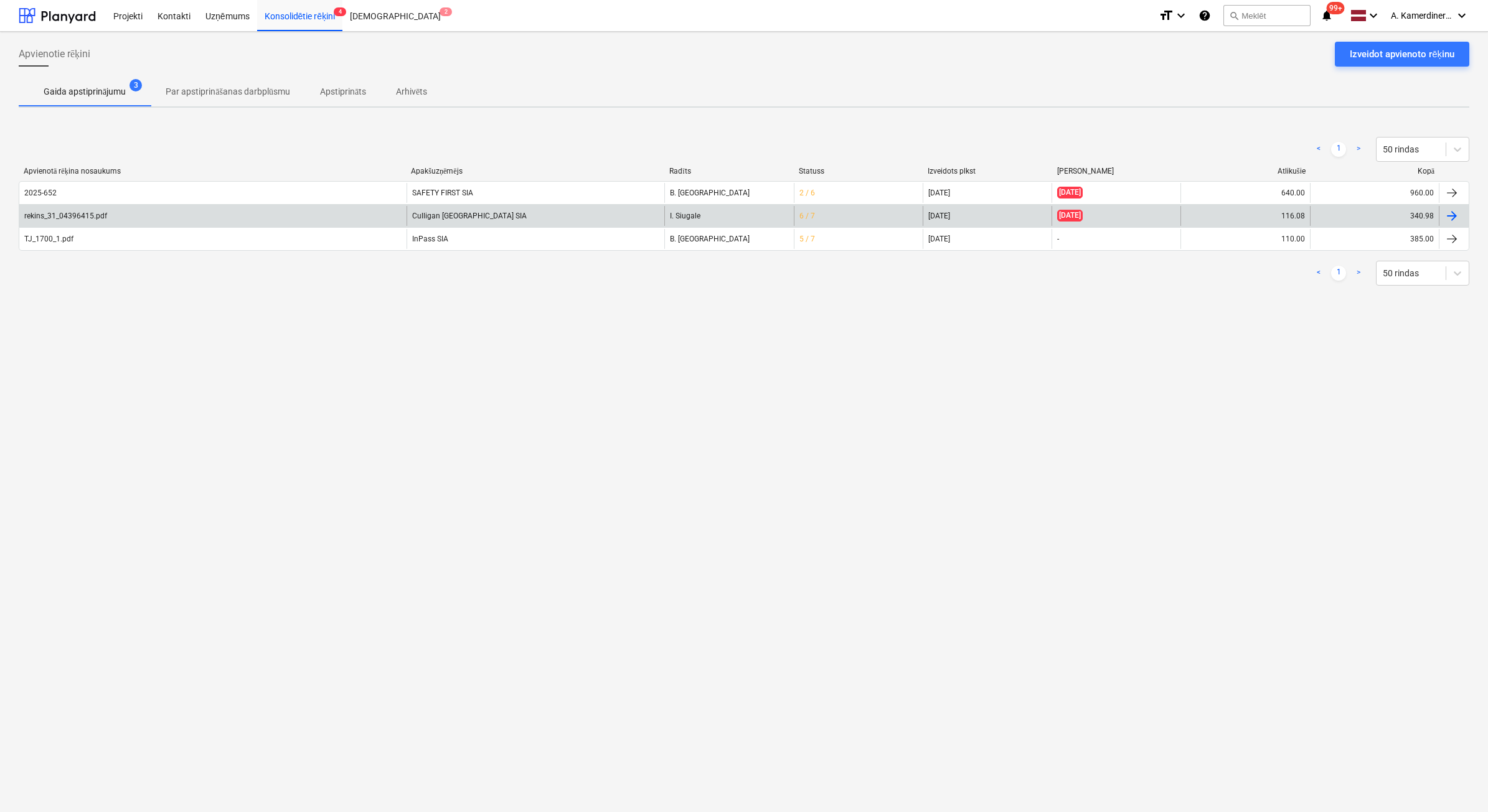
click at [486, 214] on div "Culligan Latvia SIA" at bounding box center [536, 216] width 259 height 20
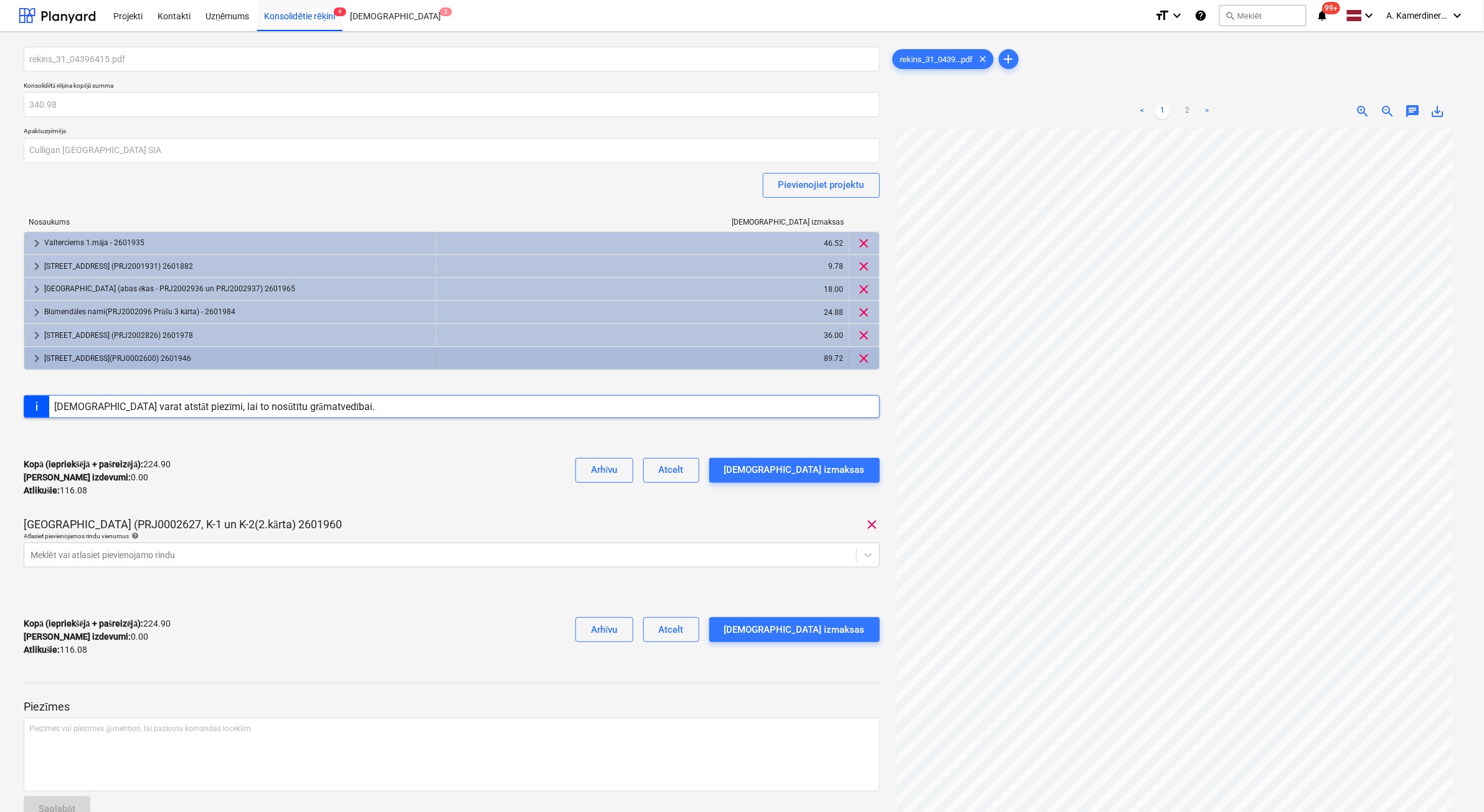
click at [144, 353] on div "[STREET_ADDRESS](PRJ0002600) 2601946" at bounding box center [237, 359] width 387 height 20
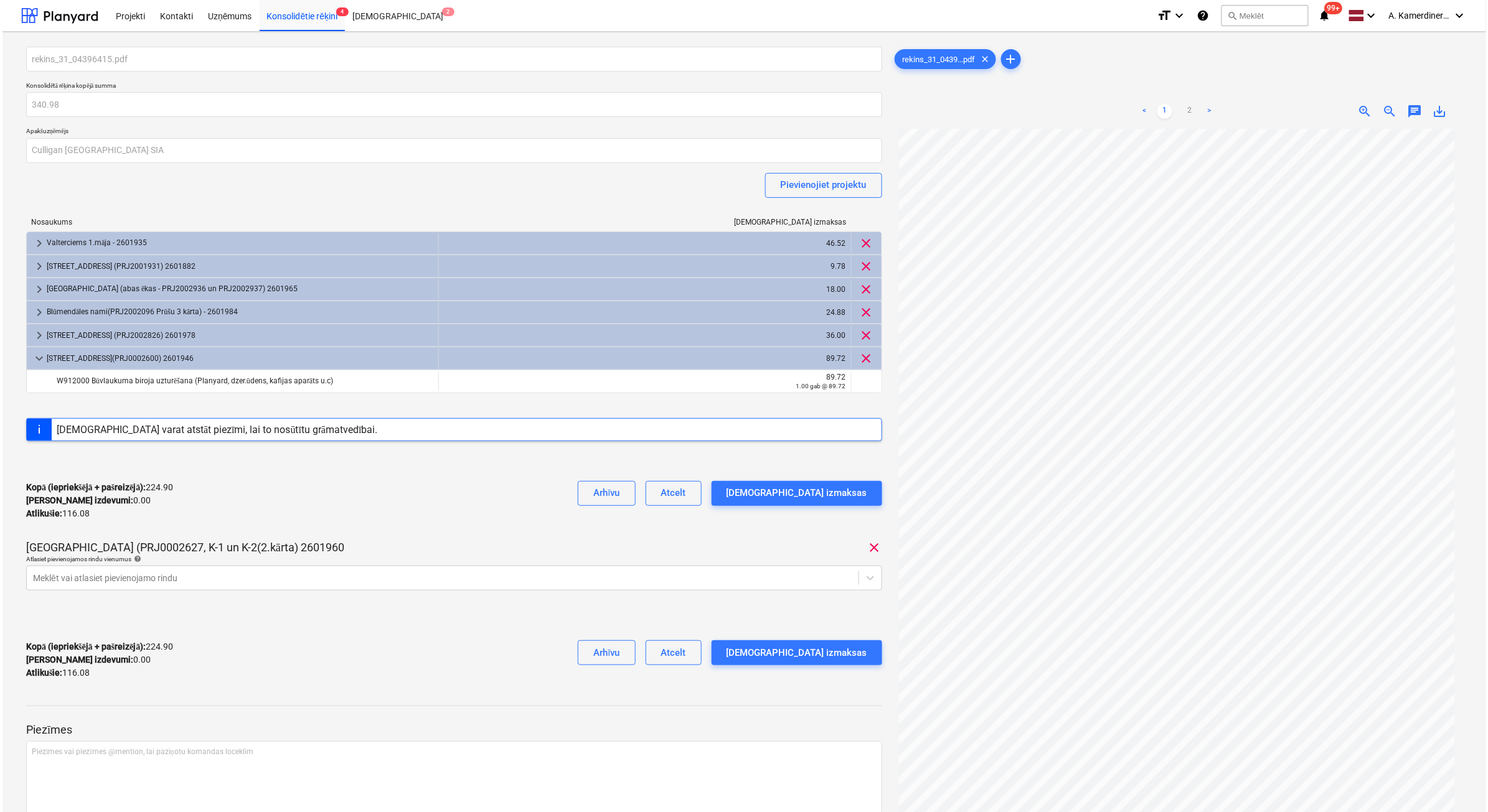
scroll to position [11, 0]
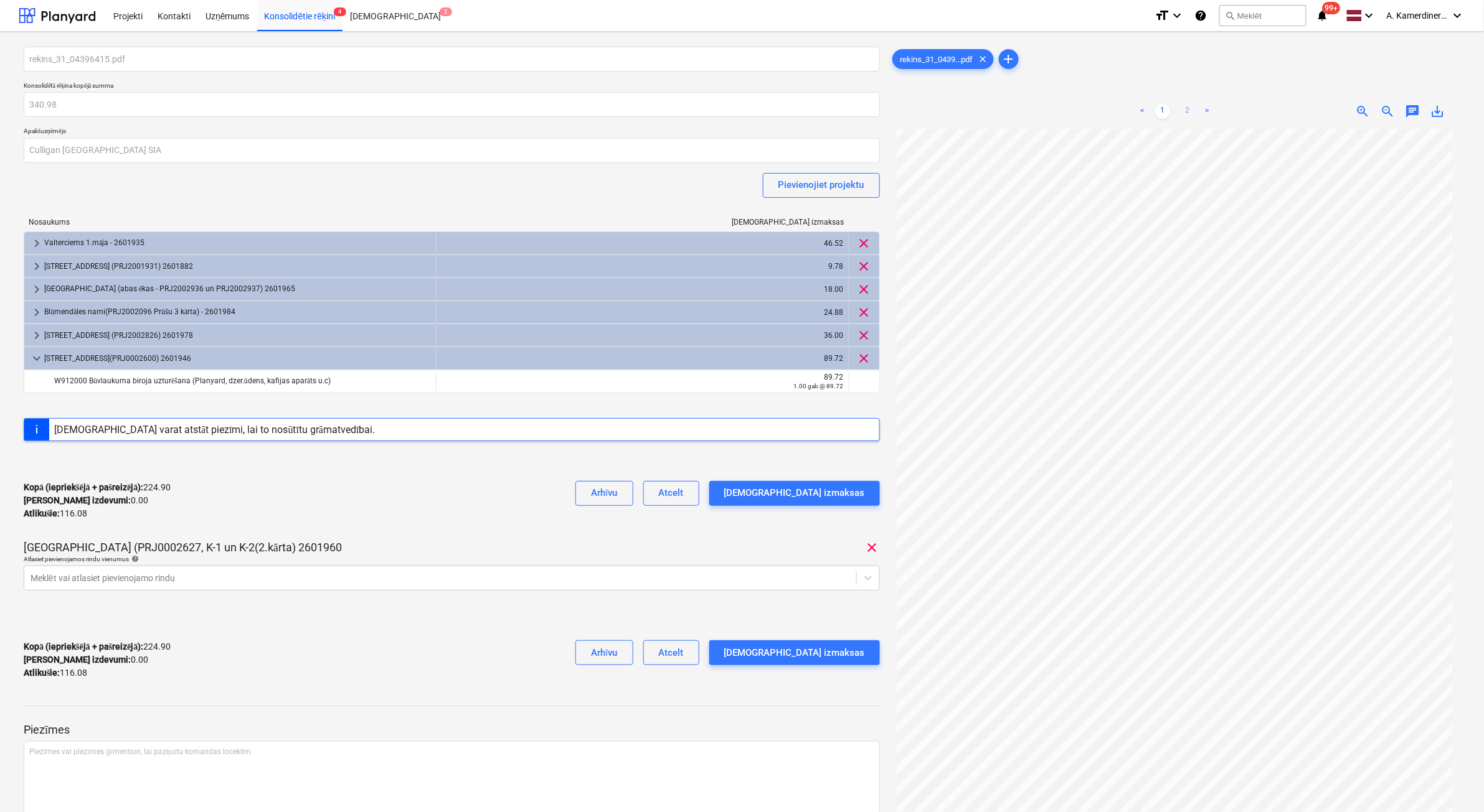
click at [1189, 113] on link "2" at bounding box center [1187, 112] width 15 height 15
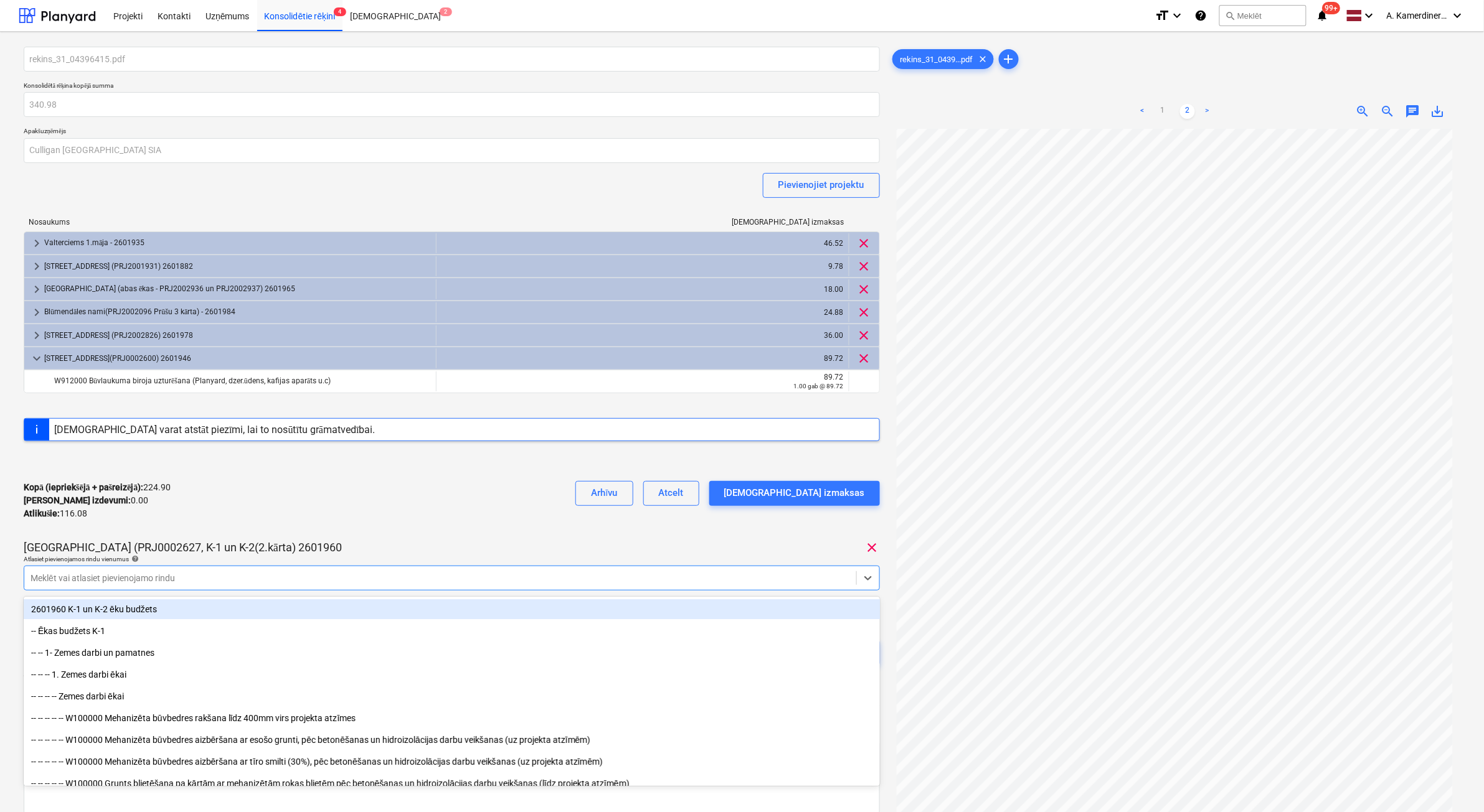
click at [362, 583] on div at bounding box center [440, 578] width 819 height 13
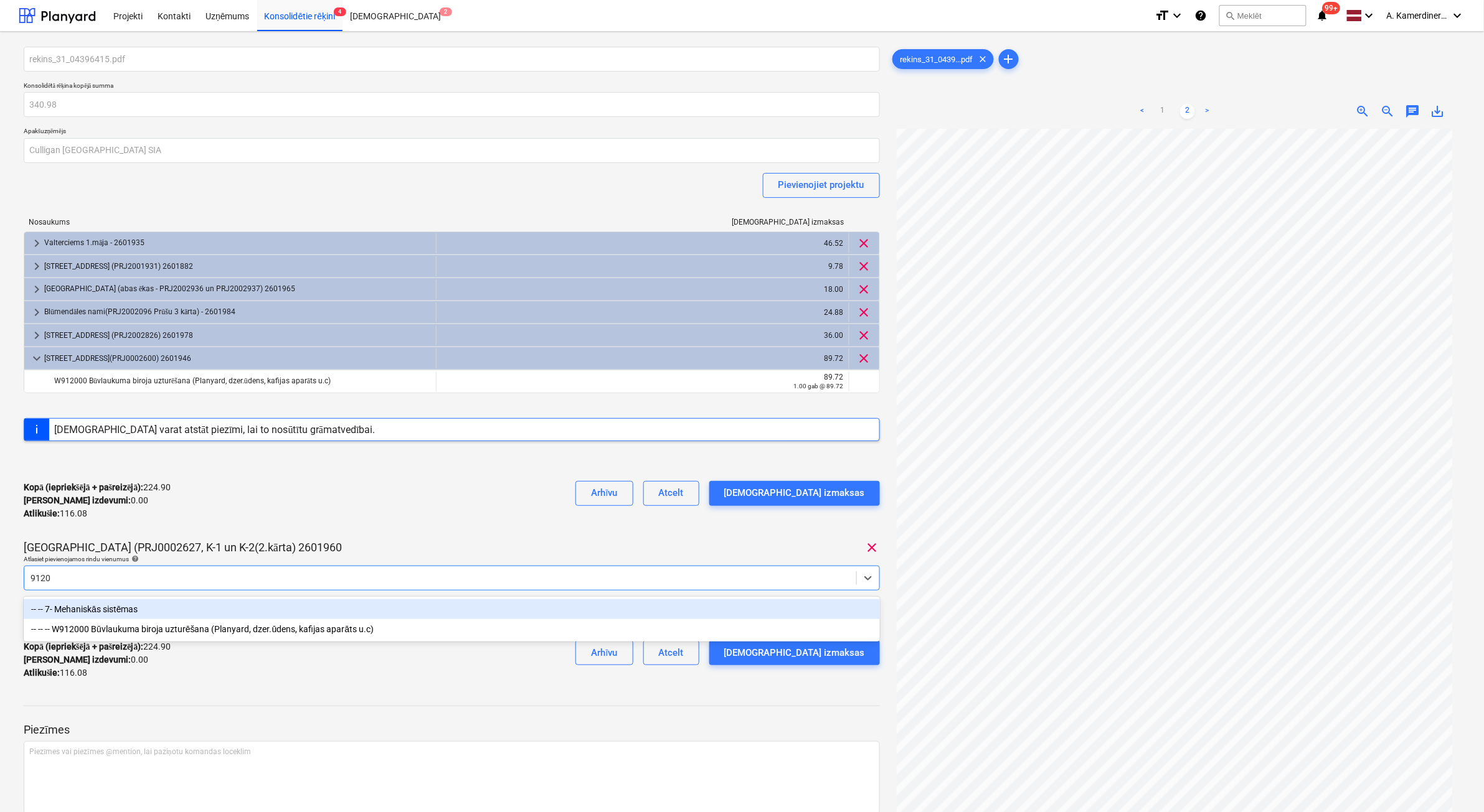
type input "91200"
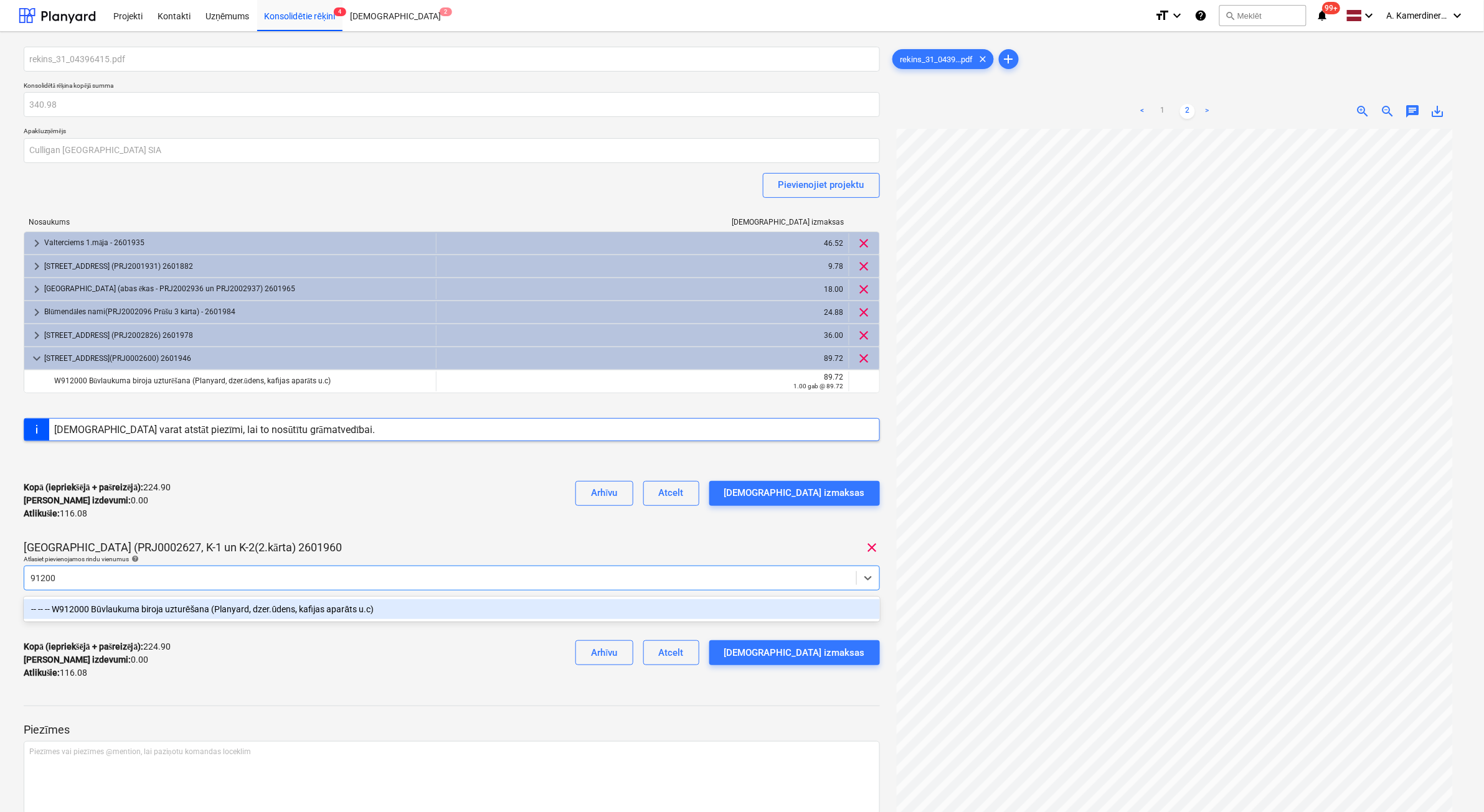
click at [349, 616] on div "-- -- -- W912000 Būvlaukuma biroja uzturēšana (Planyard, dzer.ūdens, kafijas ap…" at bounding box center [451, 609] width 856 height 20
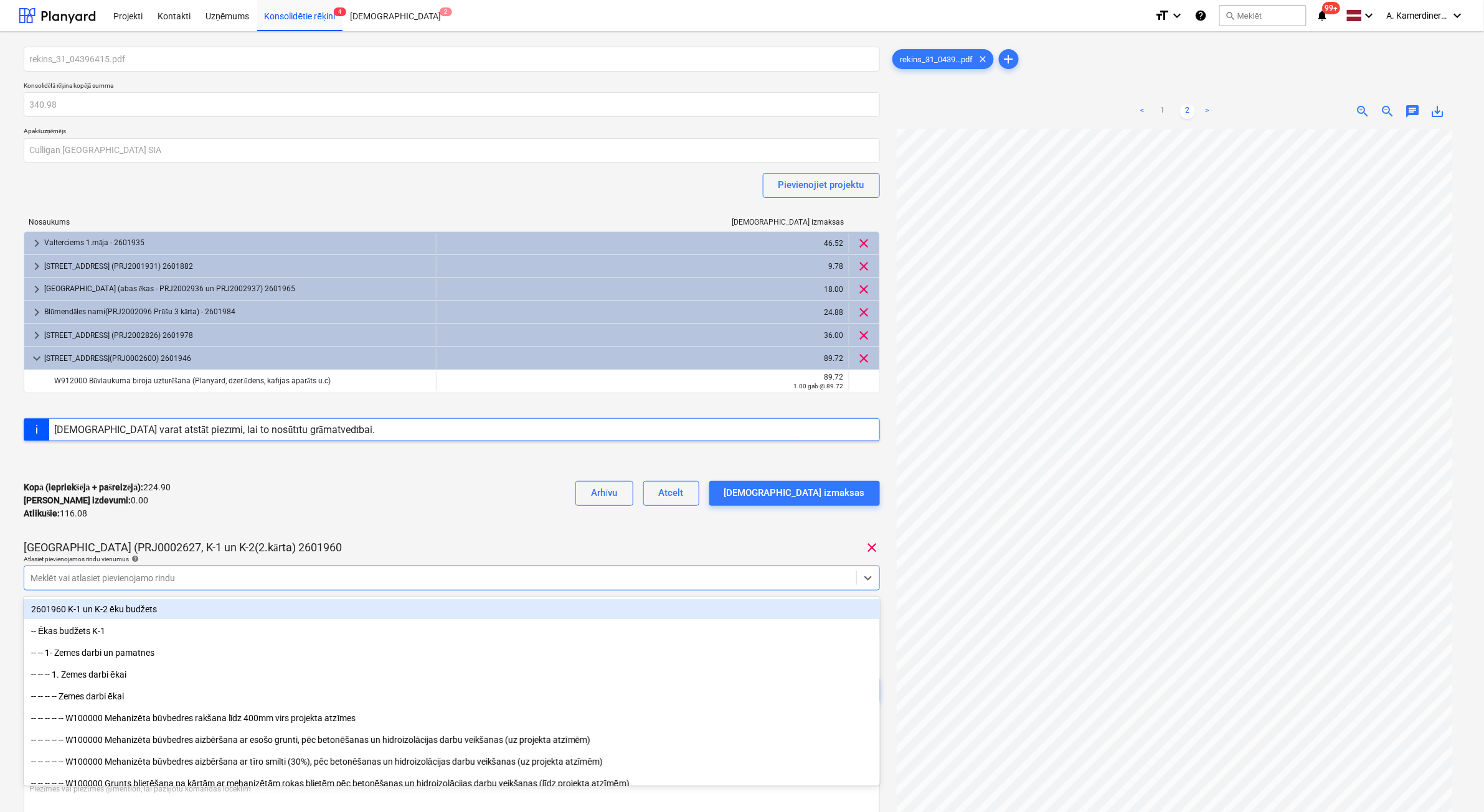
click at [411, 542] on div "Tumes iela (PRJ0002627, K-1 un K-2(2.kārta) 2601960 clear" at bounding box center [451, 548] width 856 height 15
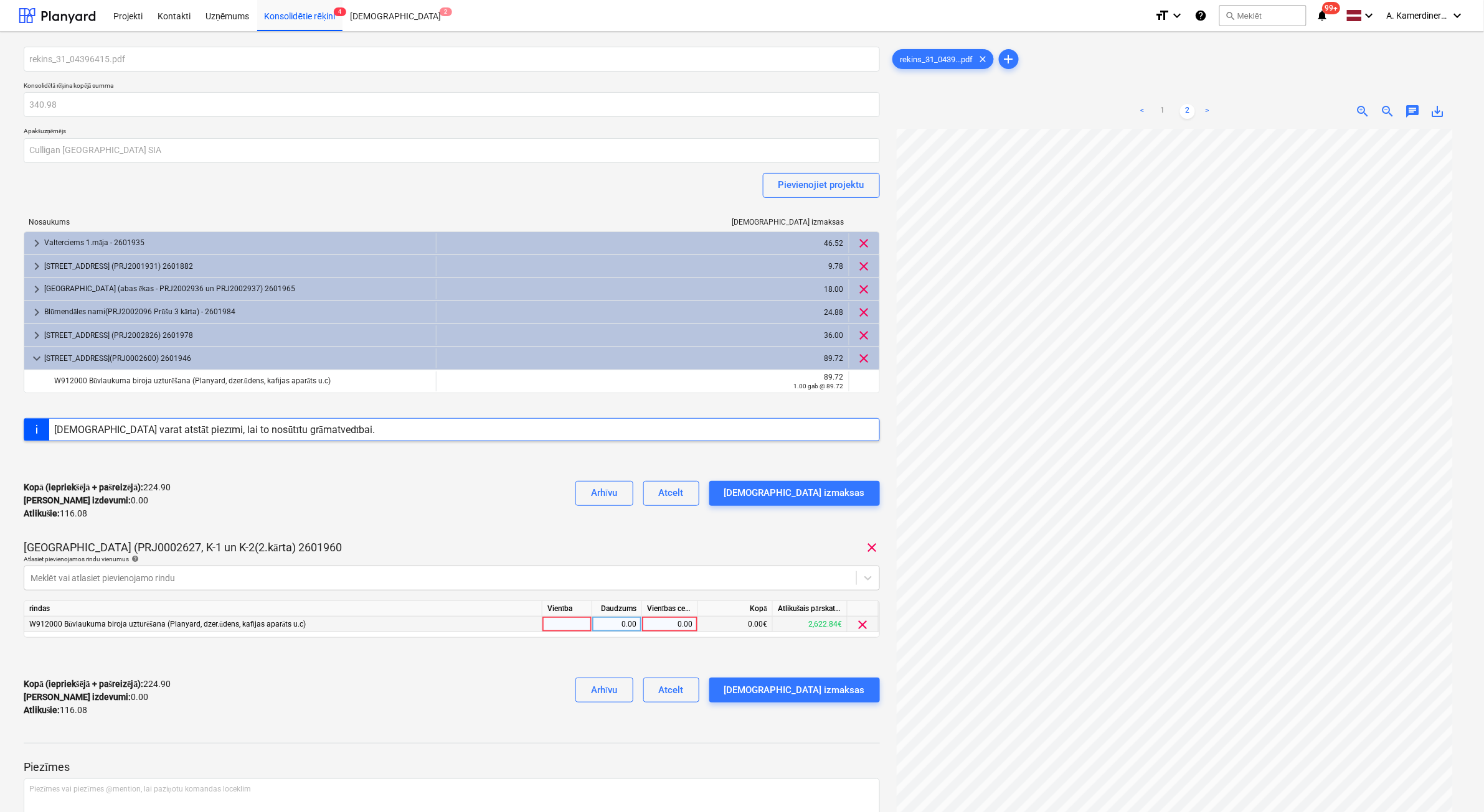
click at [657, 626] on div "0.00" at bounding box center [670, 624] width 45 height 15
type input "76.76"
click at [637, 624] on div "1.00" at bounding box center [617, 624] width 50 height 15
click at [795, 498] on div "Apstipriniet izmaksas" at bounding box center [794, 493] width 141 height 16
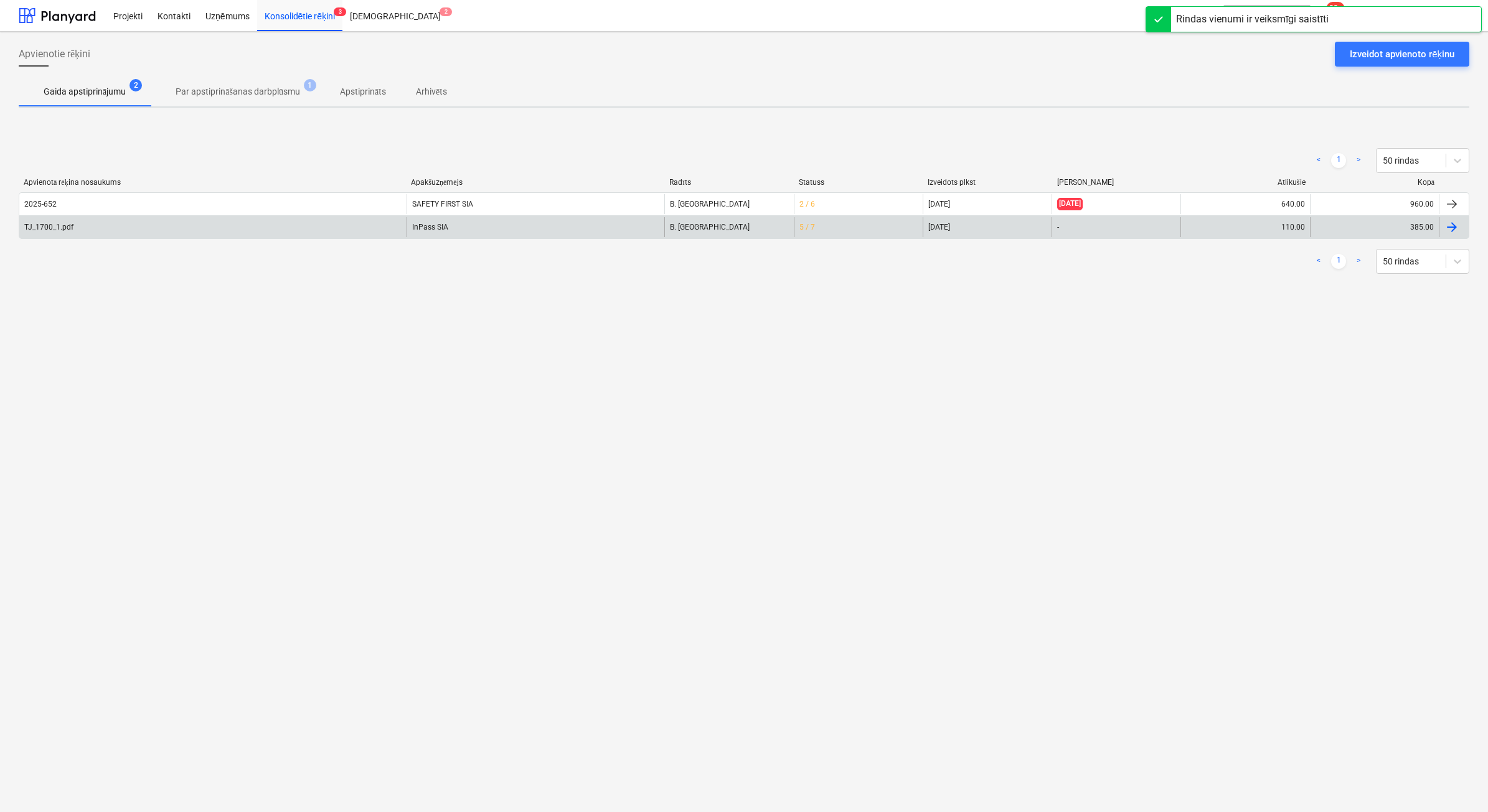
click at [420, 224] on div "InPass SIA" at bounding box center [536, 227] width 259 height 20
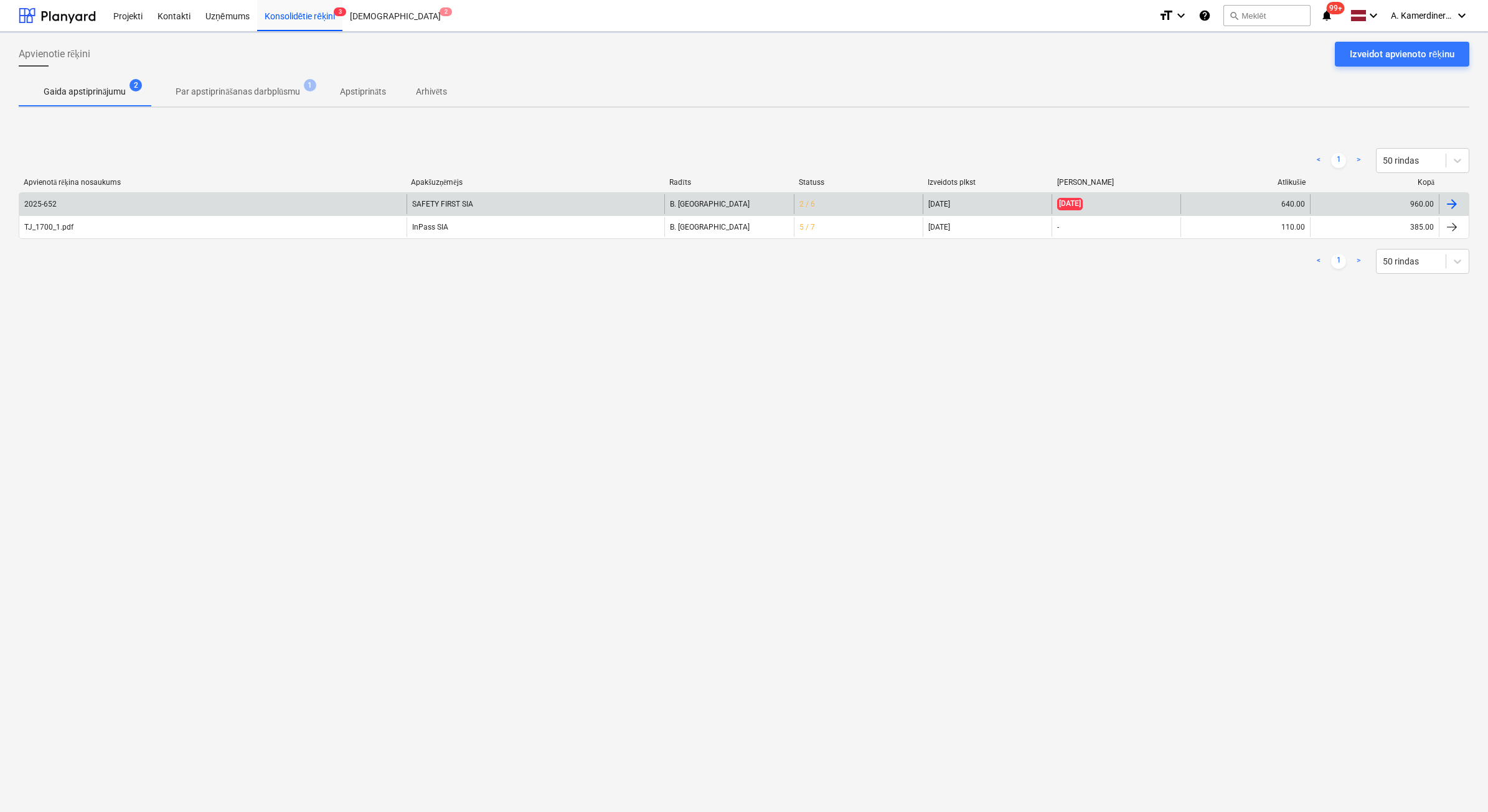
click at [478, 198] on div "SAFETY FIRST SIA" at bounding box center [536, 204] width 259 height 20
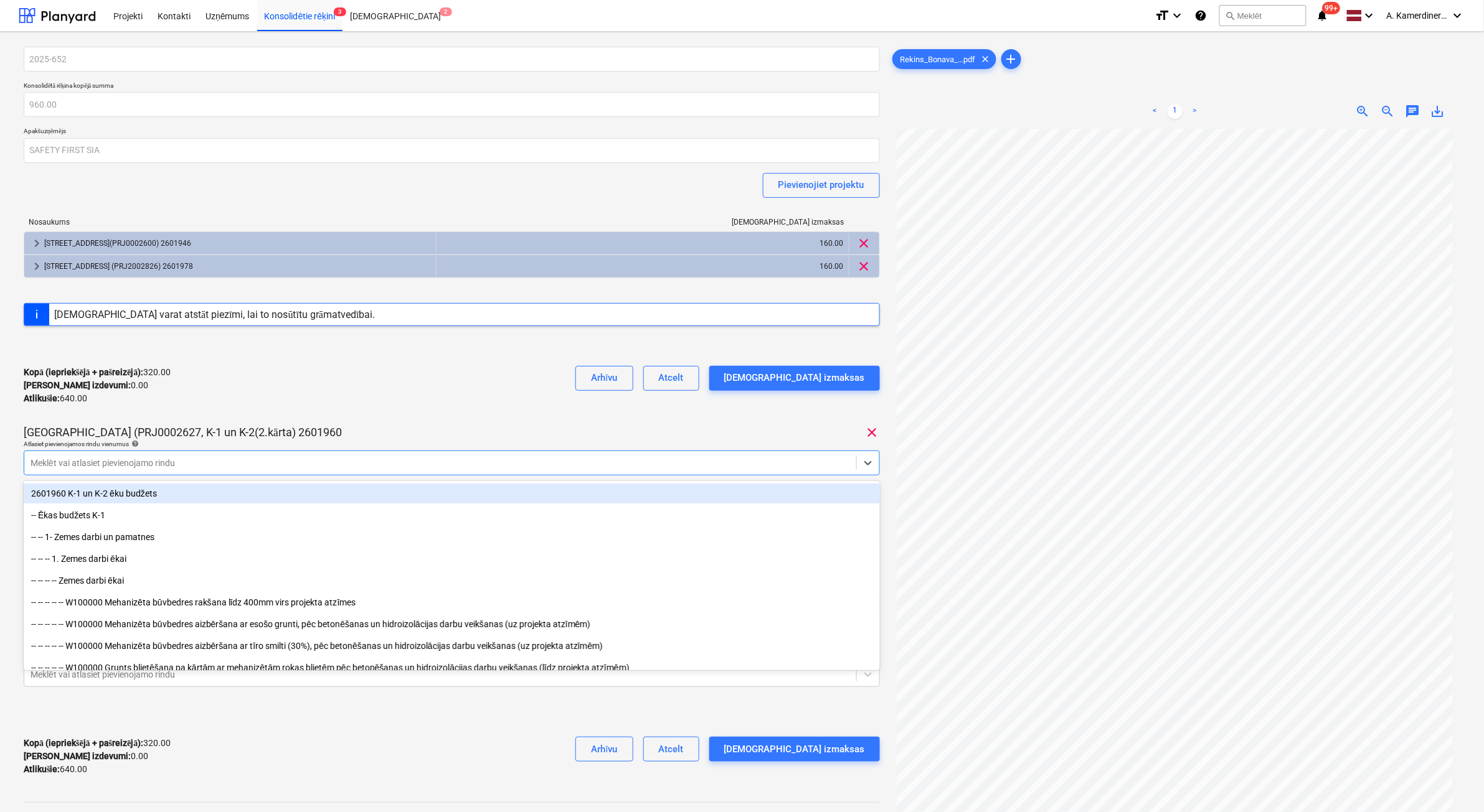
click at [430, 471] on div "Meklēt vai atlasiet pievienojamo rindu" at bounding box center [440, 463] width 832 height 17
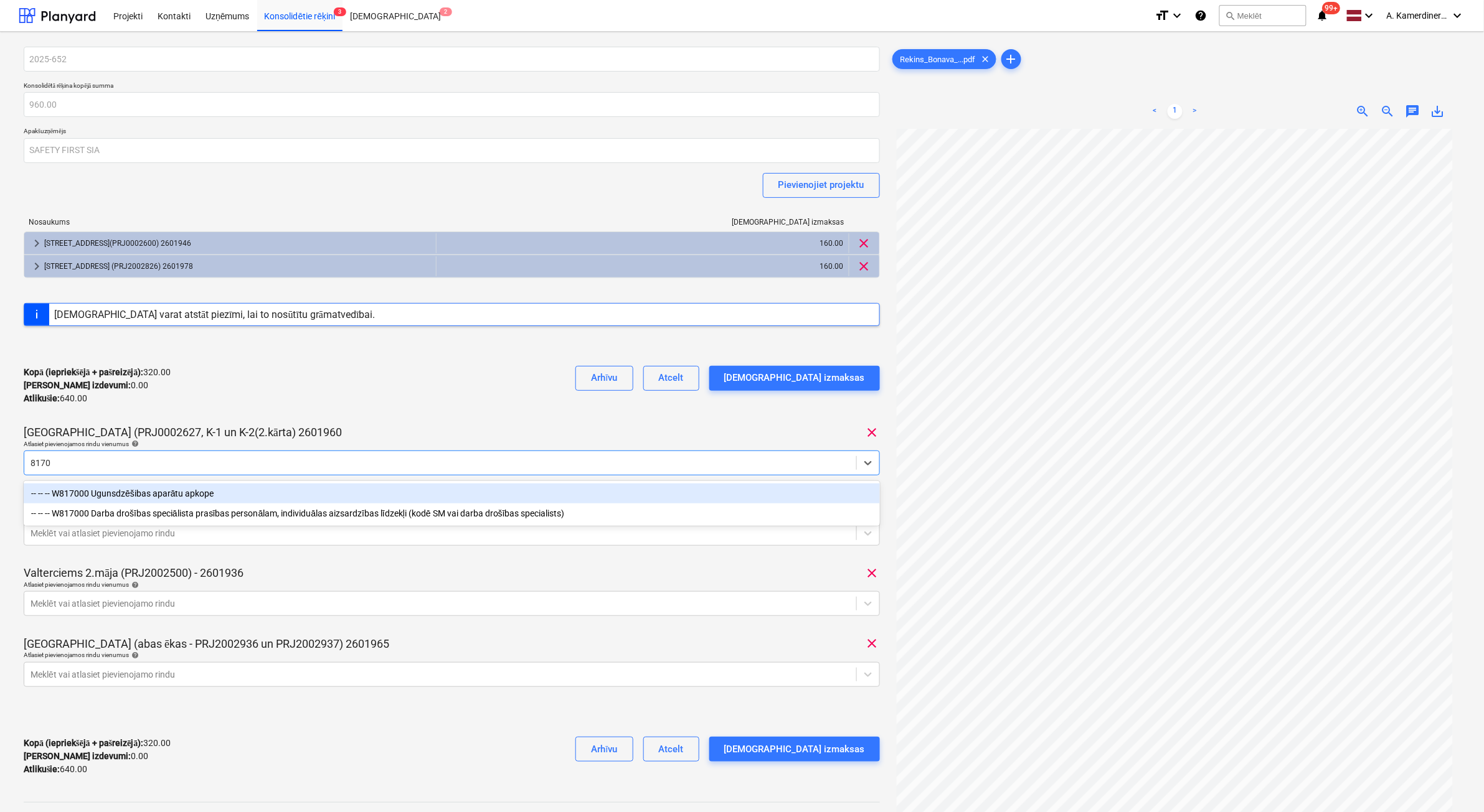
type input "81700"
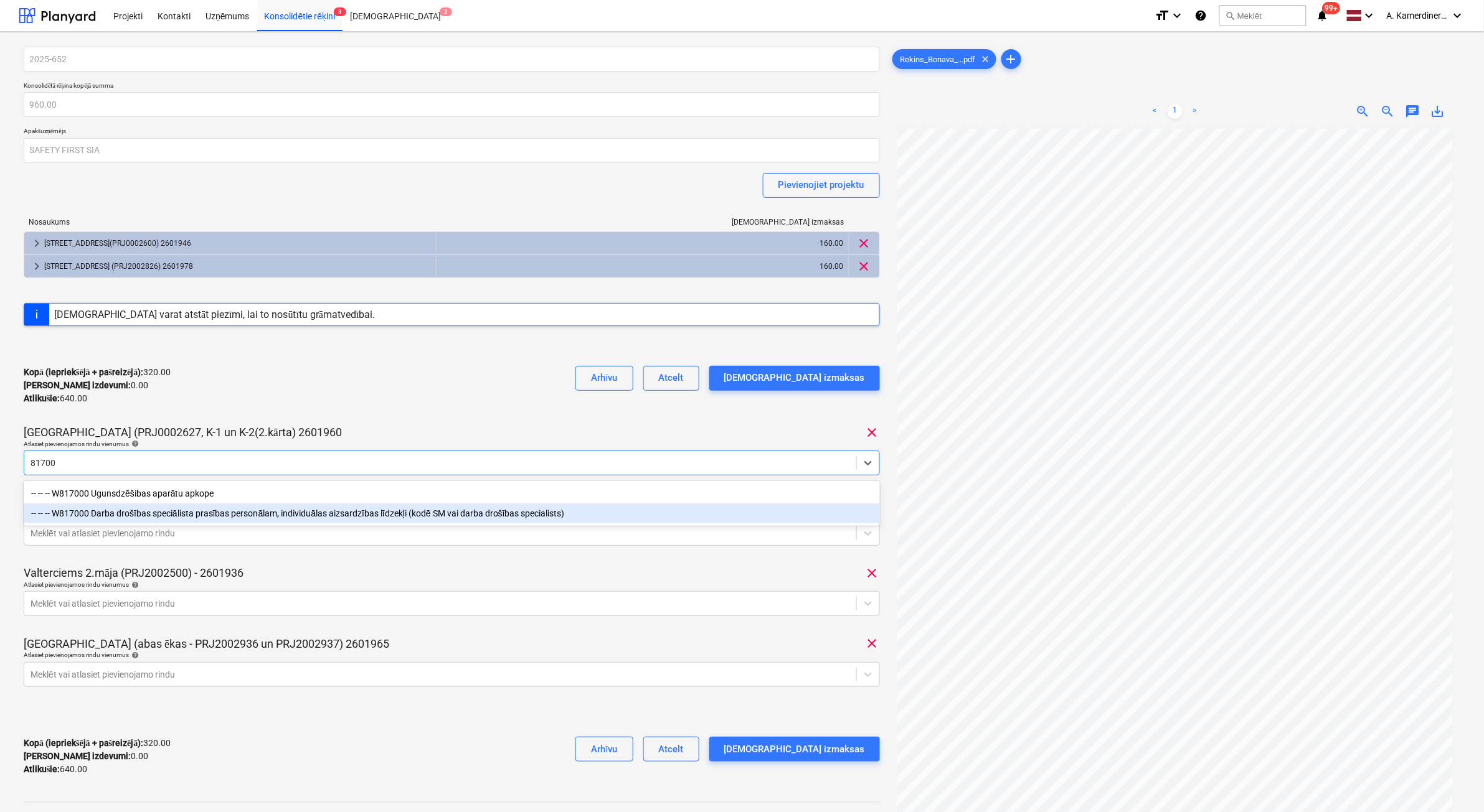
click at [428, 508] on div "-- -- -- W817000 Darba drošības speciālista prasības personālam, individuālas a…" at bounding box center [451, 514] width 856 height 20
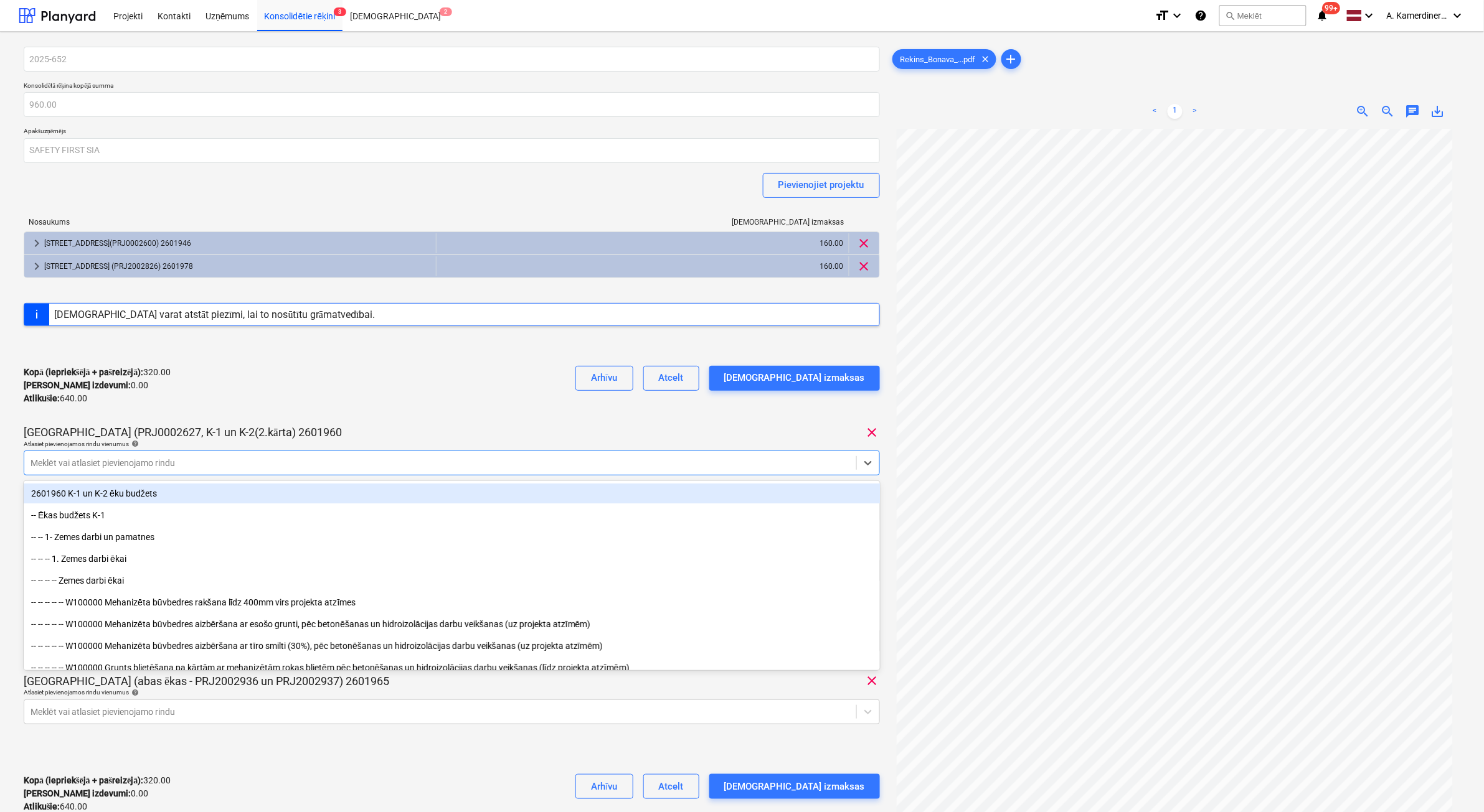
click at [462, 419] on div "2025-652 Konsolidētā rēķina kopējā summa 960.00 Apakšuzņēmējs SAFETY FIRST SIA …" at bounding box center [451, 435] width 856 height 777
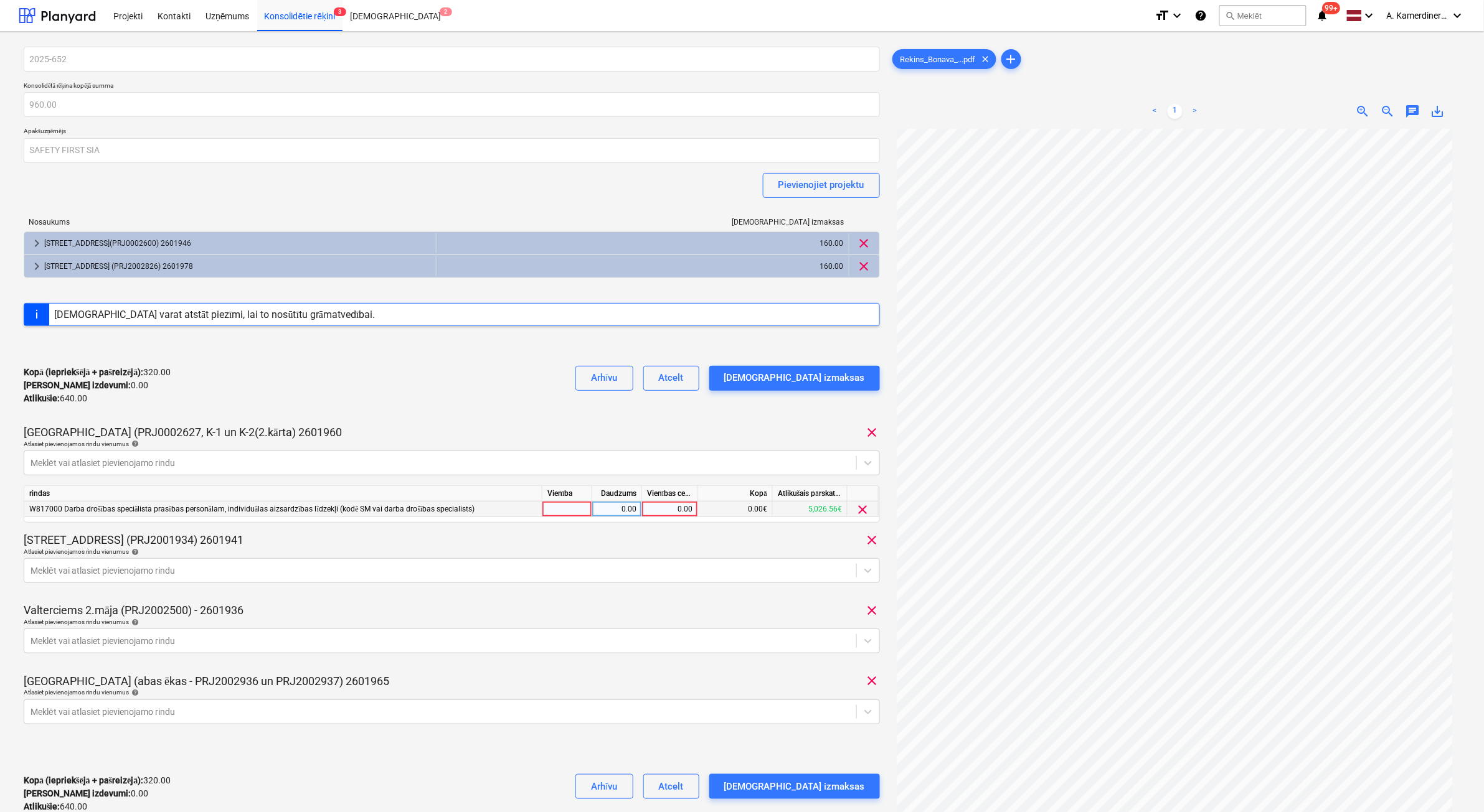
click at [658, 512] on div "0.00" at bounding box center [670, 509] width 45 height 15
type input "160"
click at [620, 508] on div "1.00" at bounding box center [617, 509] width 39 height 15
click at [797, 379] on div "Apstipriniet izmaksas" at bounding box center [794, 378] width 141 height 16
